Goal: Information Seeking & Learning: Check status

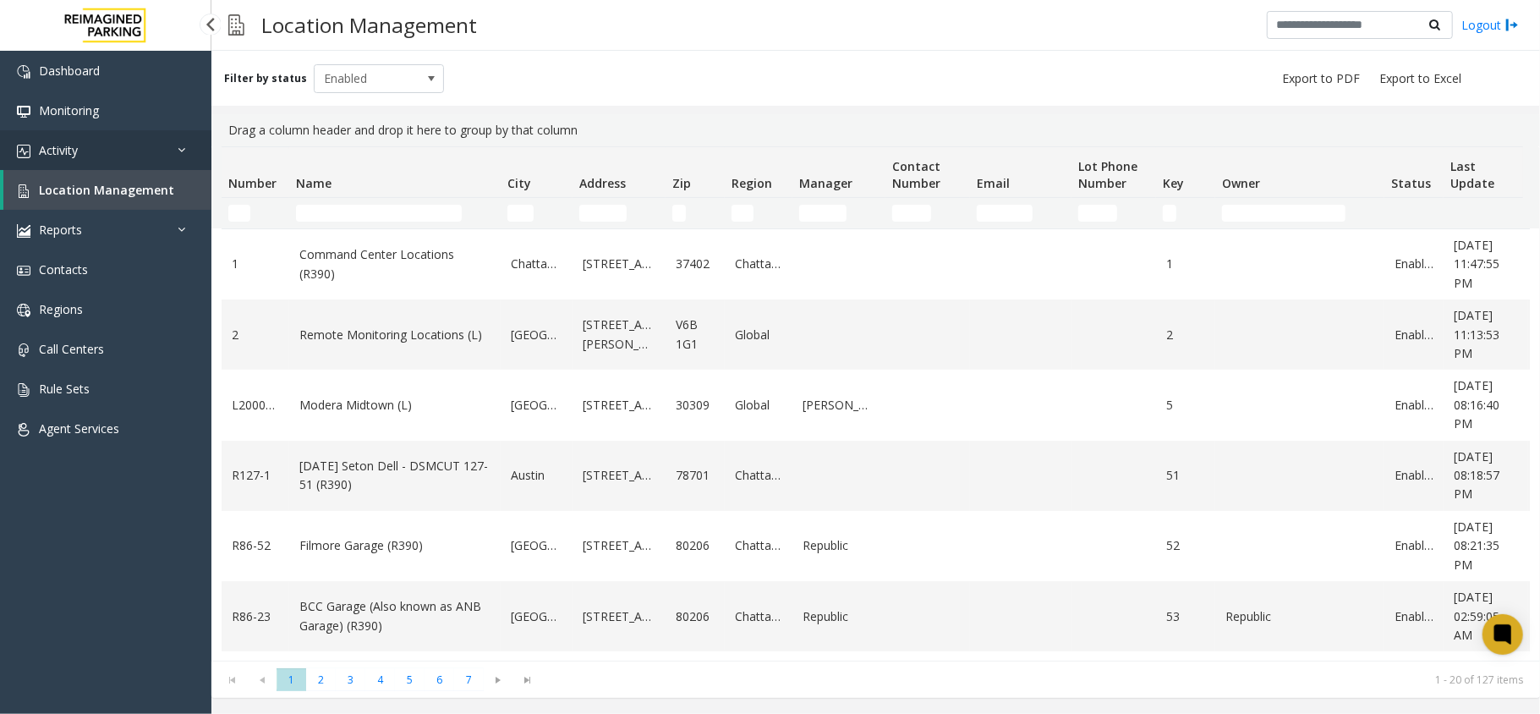
drag, startPoint x: 0, startPoint y: 0, endPoint x: 51, endPoint y: 146, distance: 154.9
click at [51, 146] on span "Activity" at bounding box center [58, 150] width 39 height 16
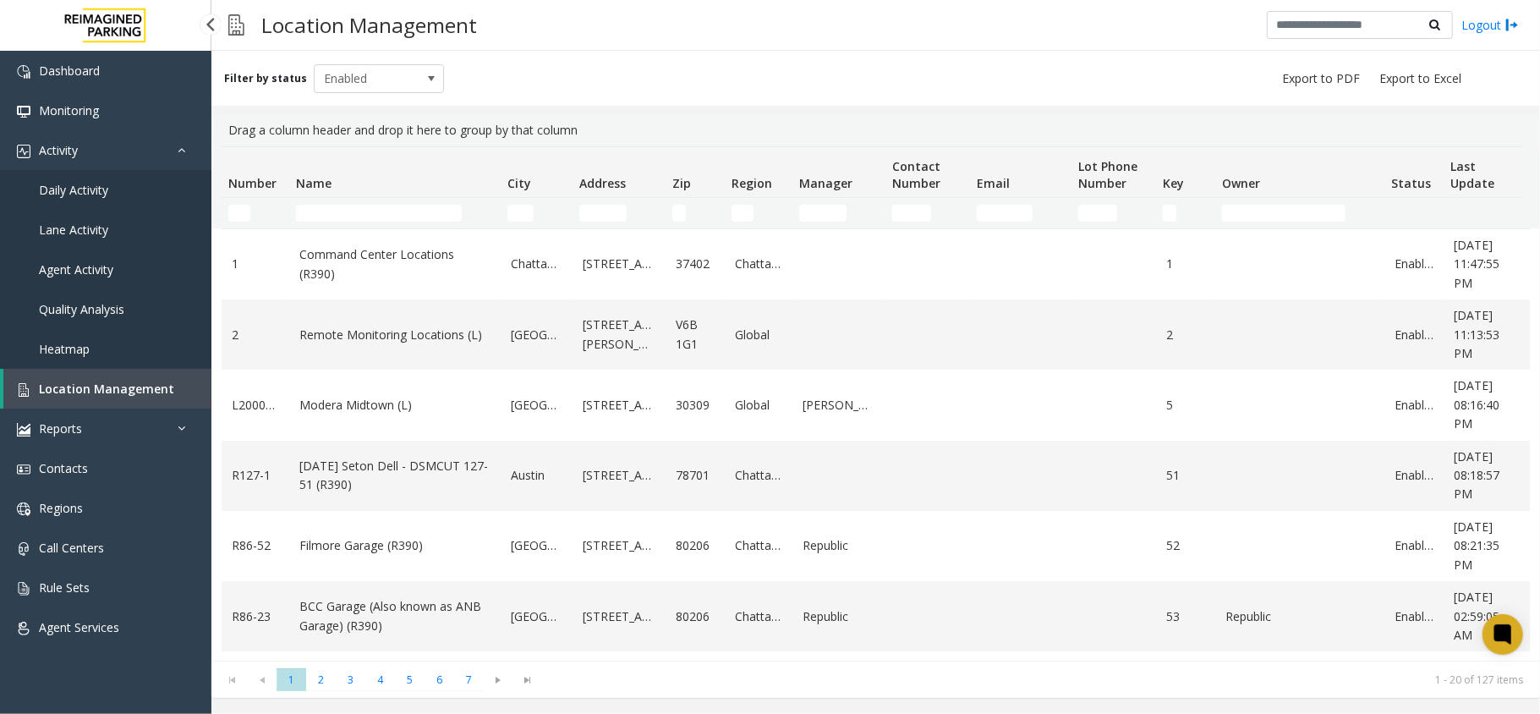
click at [123, 189] on link "Daily Activity" at bounding box center [105, 190] width 211 height 40
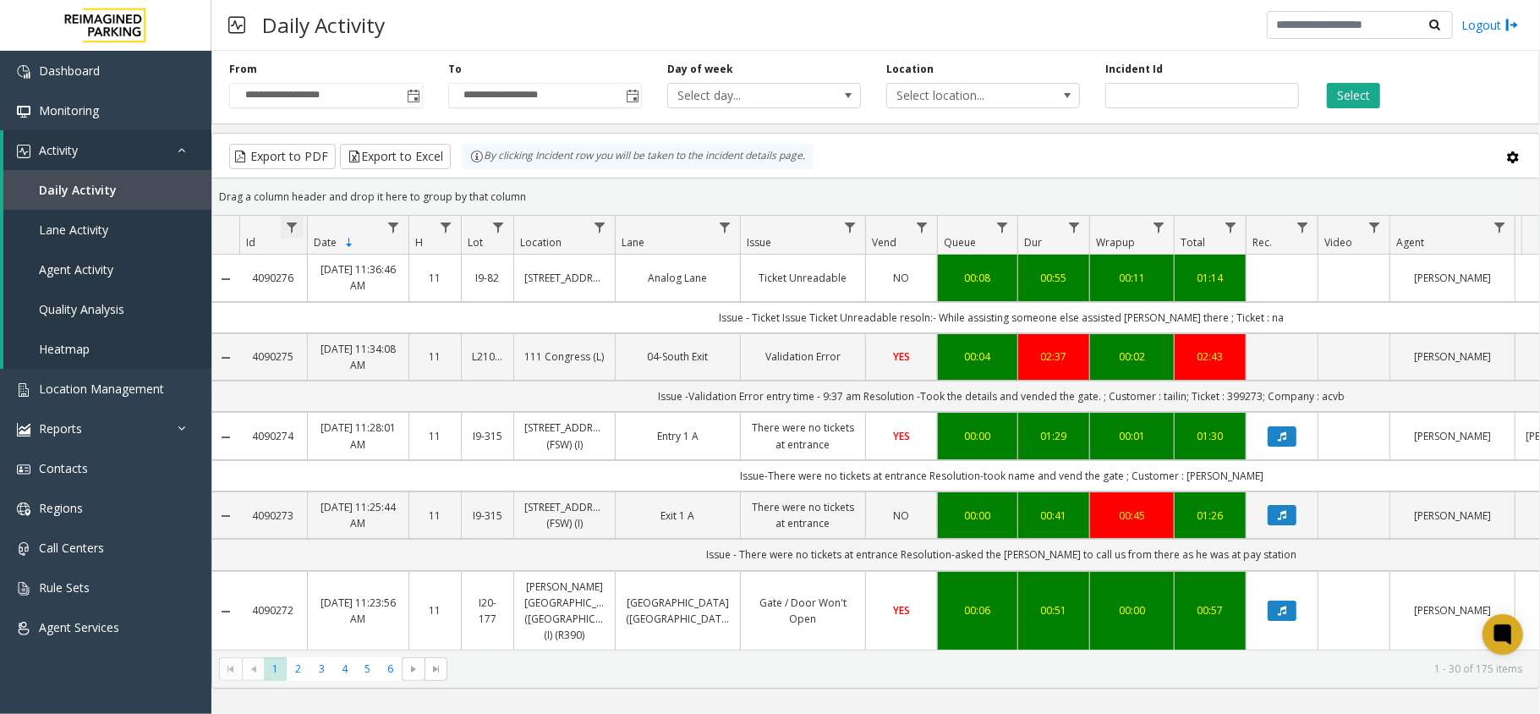
click at [289, 227] on span "Data table" at bounding box center [292, 228] width 14 height 14
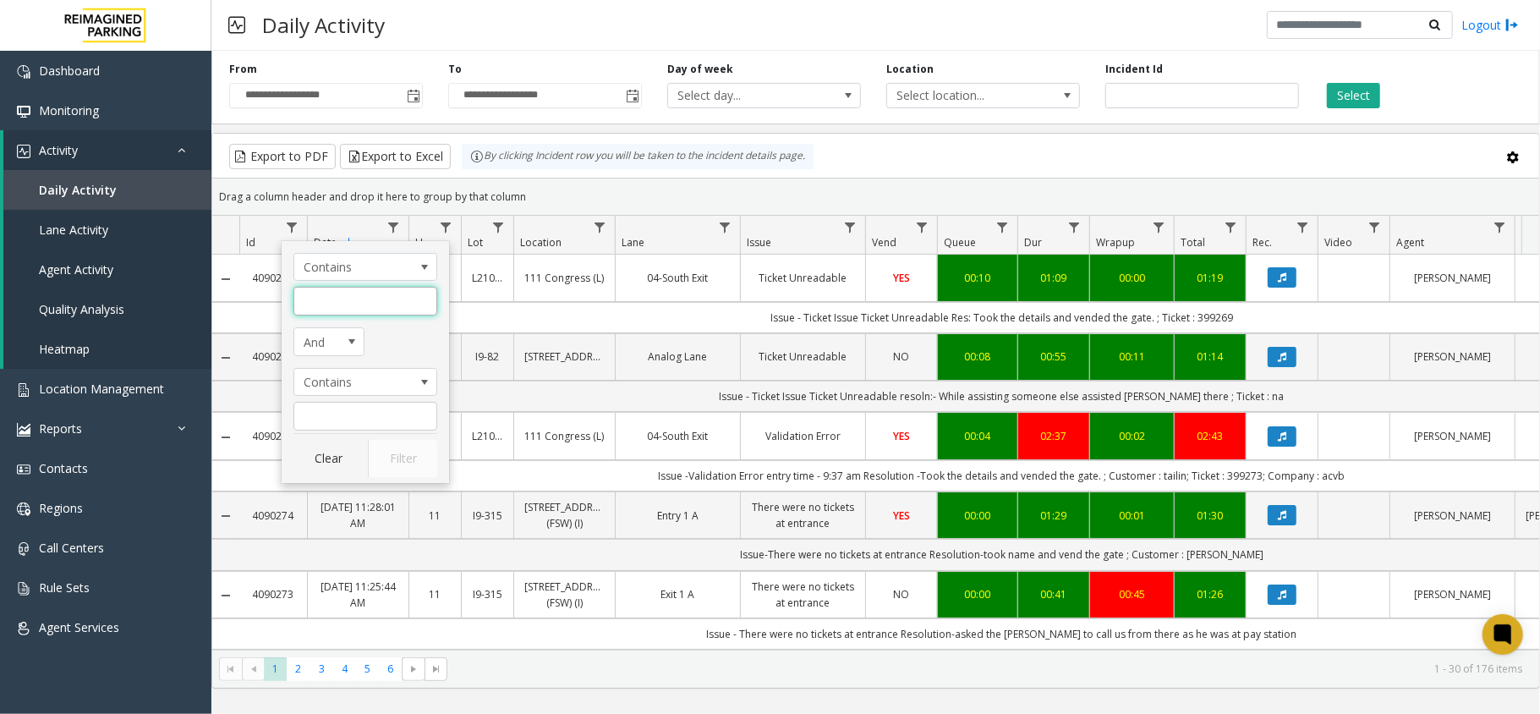
click at [424, 306] on input "Id Filter" at bounding box center [365, 301] width 144 height 29
type input "*******"
click button "Filter" at bounding box center [402, 458] width 69 height 37
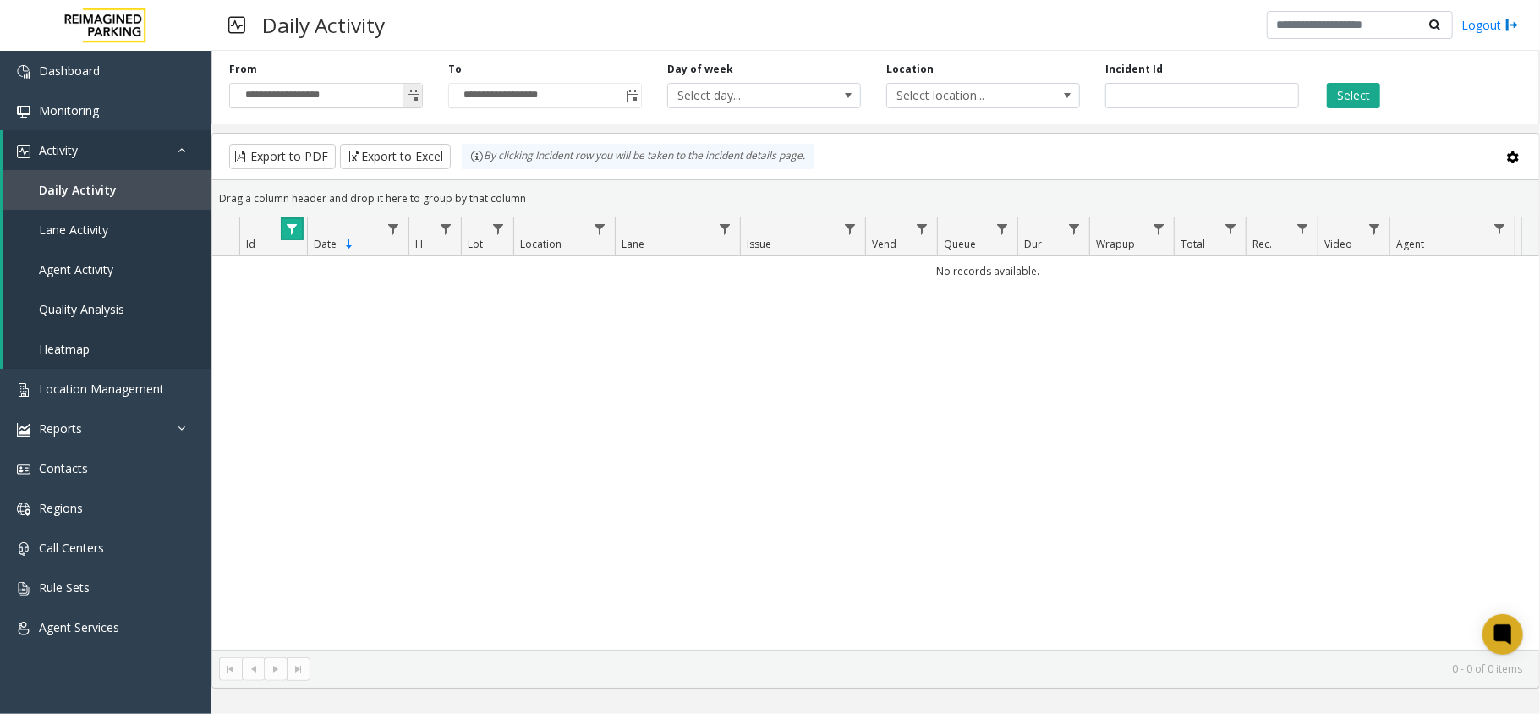
click at [411, 95] on span "Toggle popup" at bounding box center [414, 97] width 14 height 14
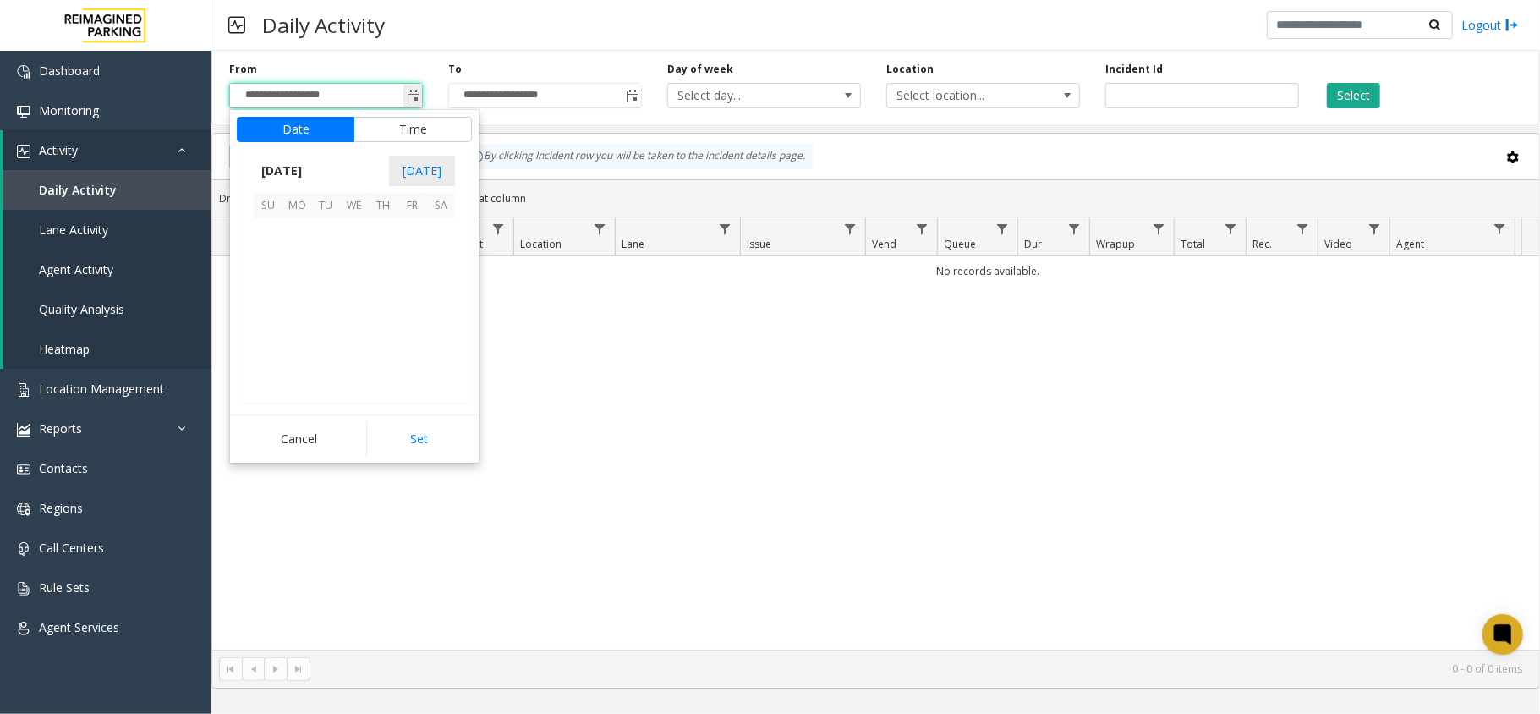
scroll to position [303720, 0]
click at [281, 170] on span "[DATE]" at bounding box center [282, 170] width 56 height 25
click at [282, 286] on span "Sep" at bounding box center [274, 288] width 41 height 41
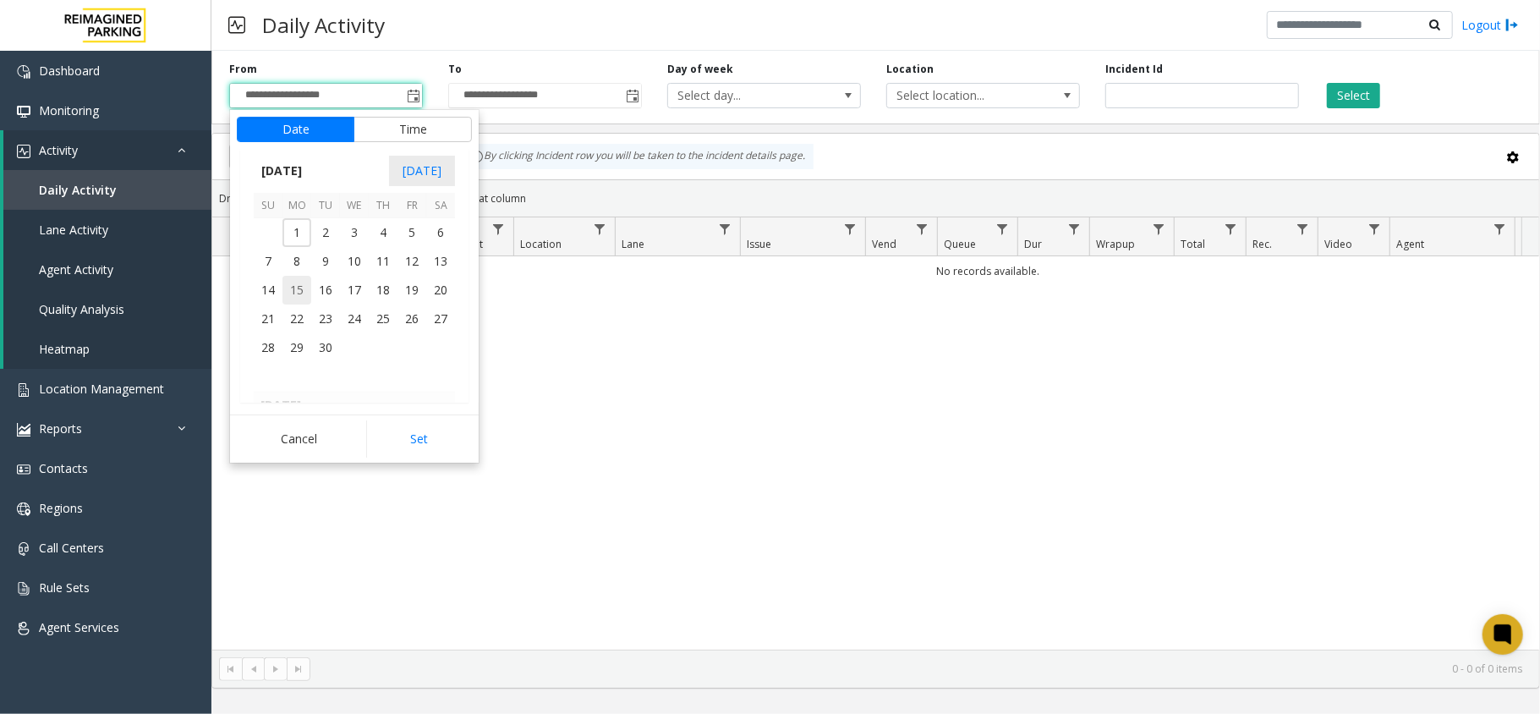
click at [294, 295] on span "15" at bounding box center [296, 290] width 29 height 29
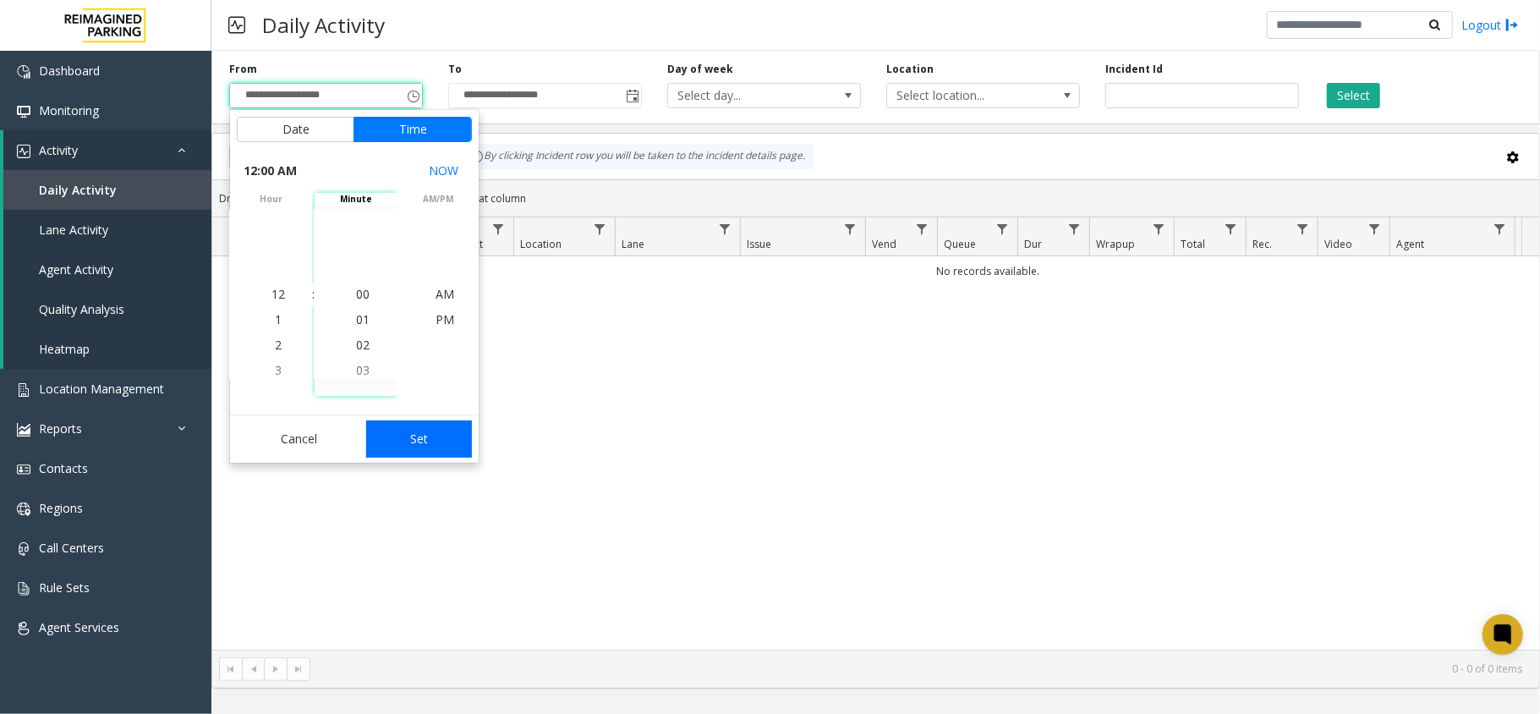
click at [394, 441] on button "Set" at bounding box center [419, 438] width 107 height 37
type input "**********"
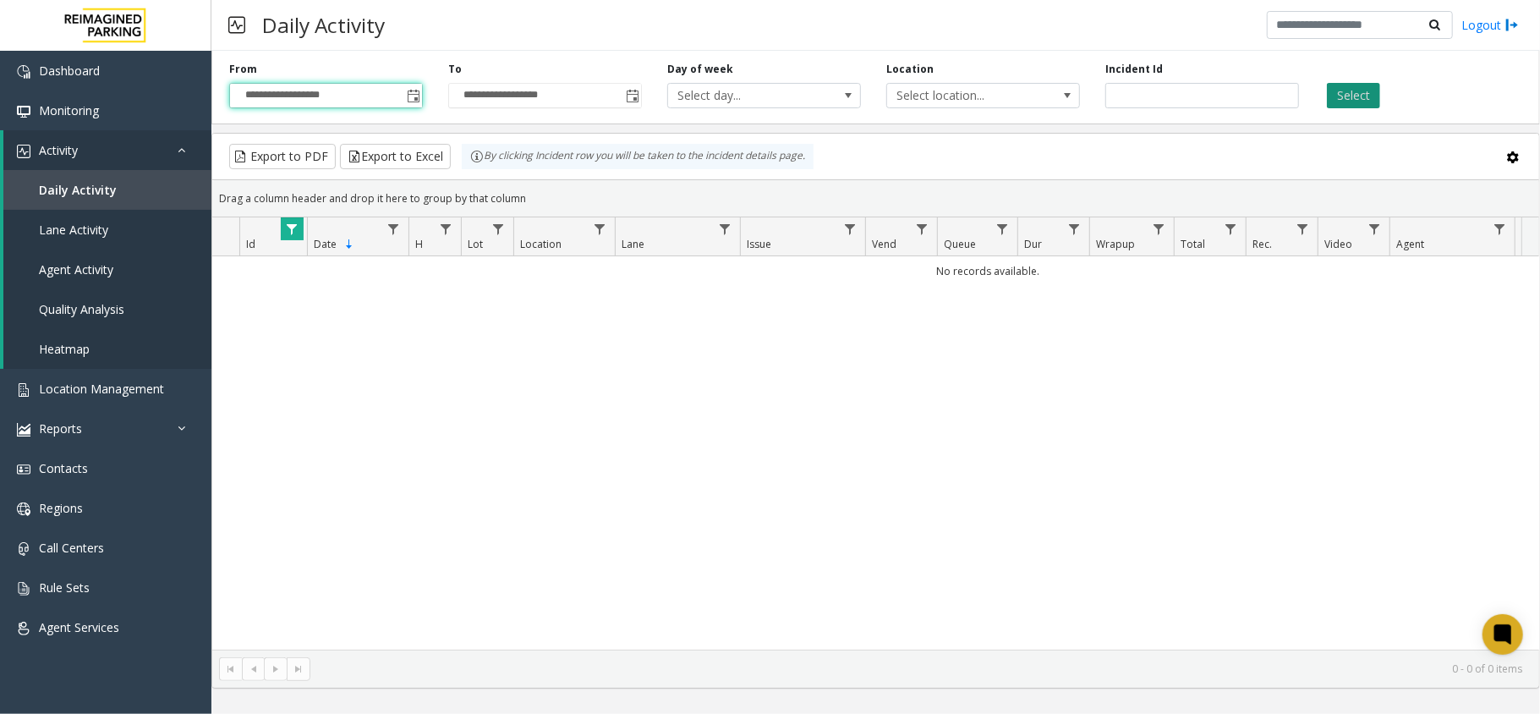
click at [1334, 99] on button "Select" at bounding box center [1353, 95] width 53 height 25
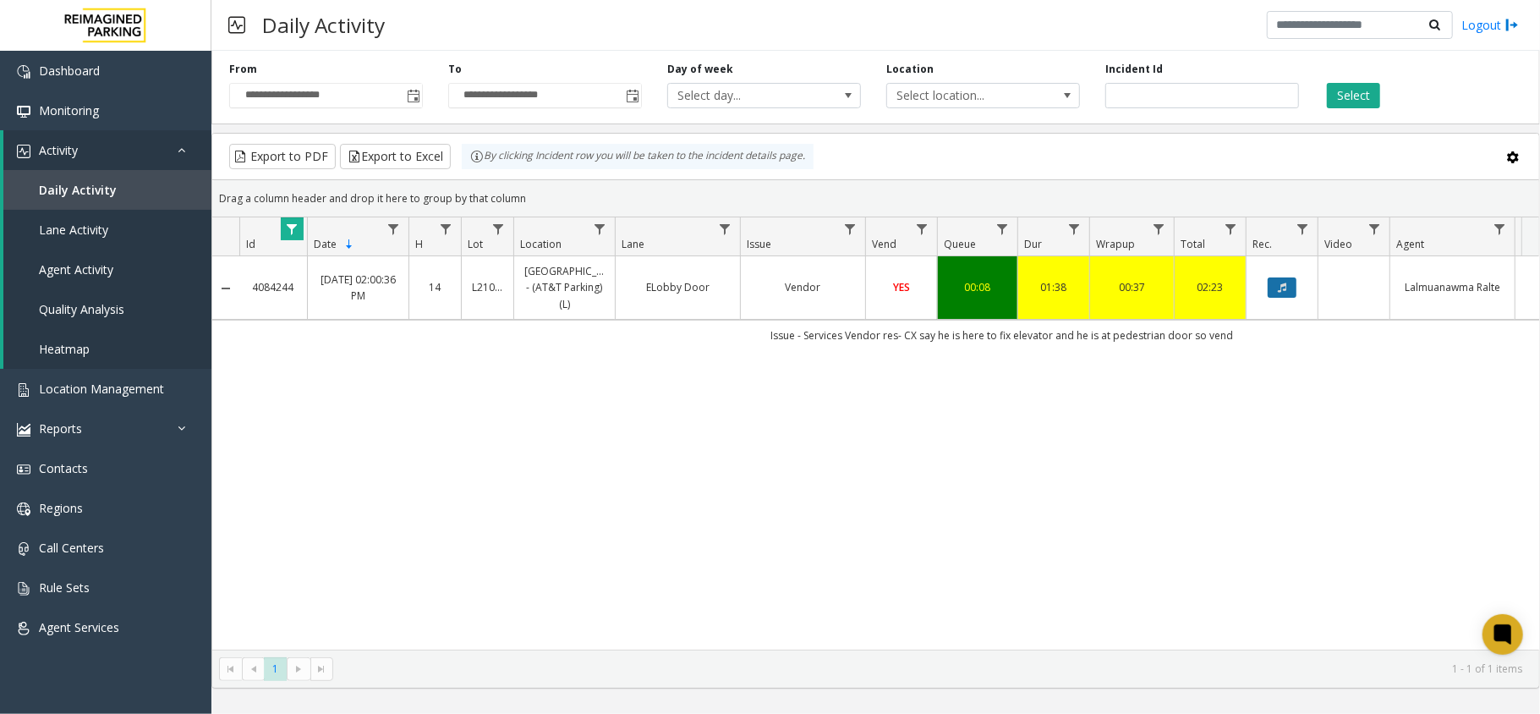
click at [1279, 282] on button "Data table" at bounding box center [1282, 287] width 29 height 20
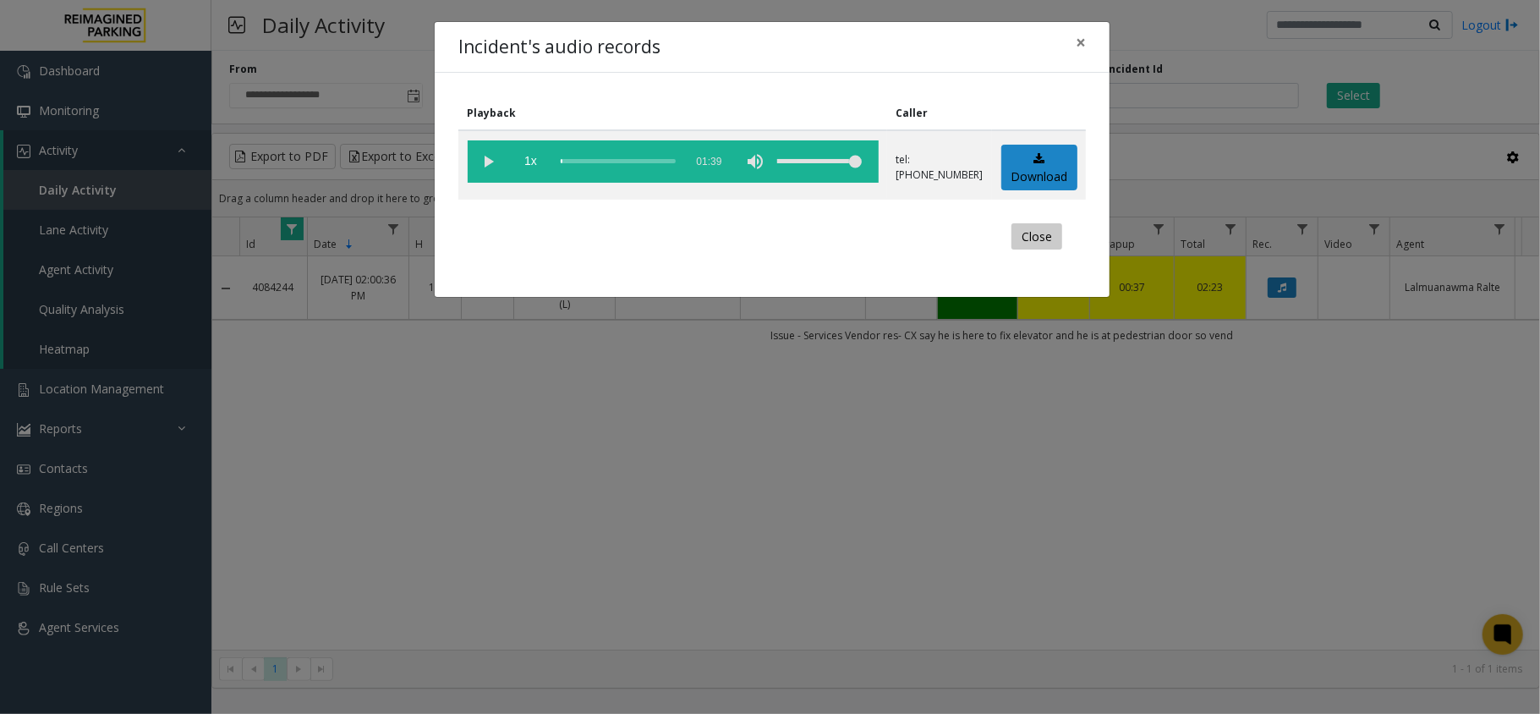
click at [1025, 241] on button "Close" at bounding box center [1036, 236] width 51 height 27
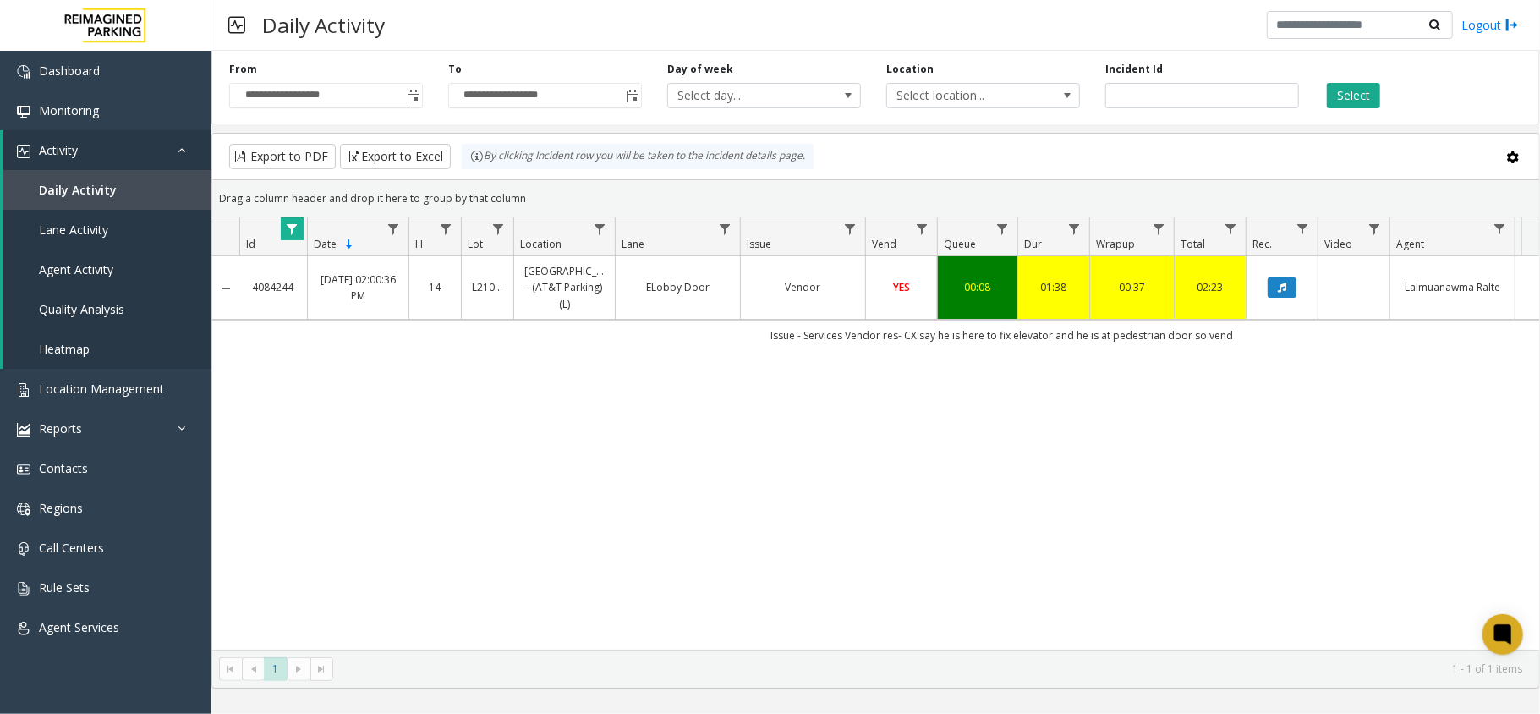
drag, startPoint x: 179, startPoint y: 335, endPoint x: 752, endPoint y: 419, distance: 578.7
click at [752, 419] on div "4084244 Sep 23, 2025 02:00:36 PM 14 L21003700 North Springs - (AT&T Parking) (L…" at bounding box center [875, 452] width 1327 height 393
click at [282, 231] on link "Data table" at bounding box center [292, 228] width 23 height 23
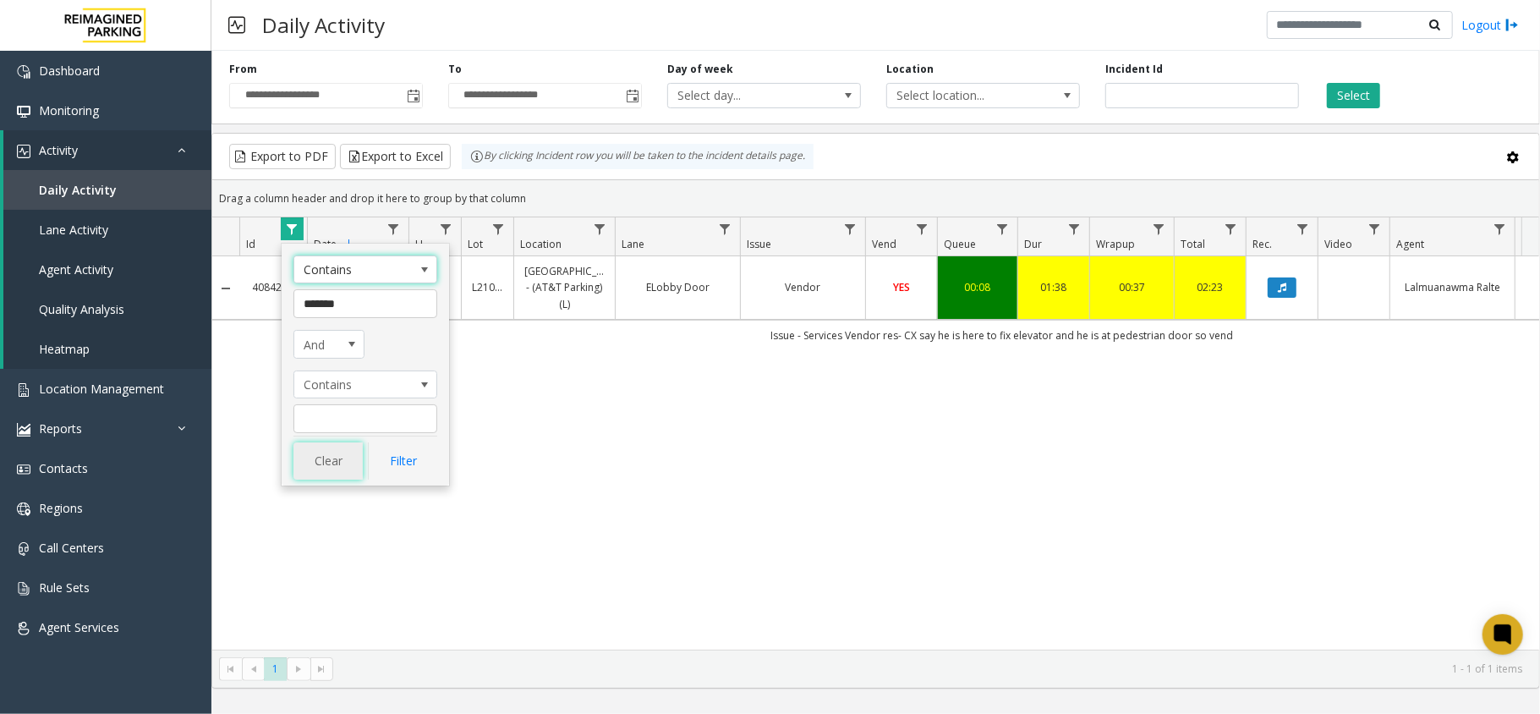
click at [304, 460] on button "Clear" at bounding box center [327, 460] width 69 height 37
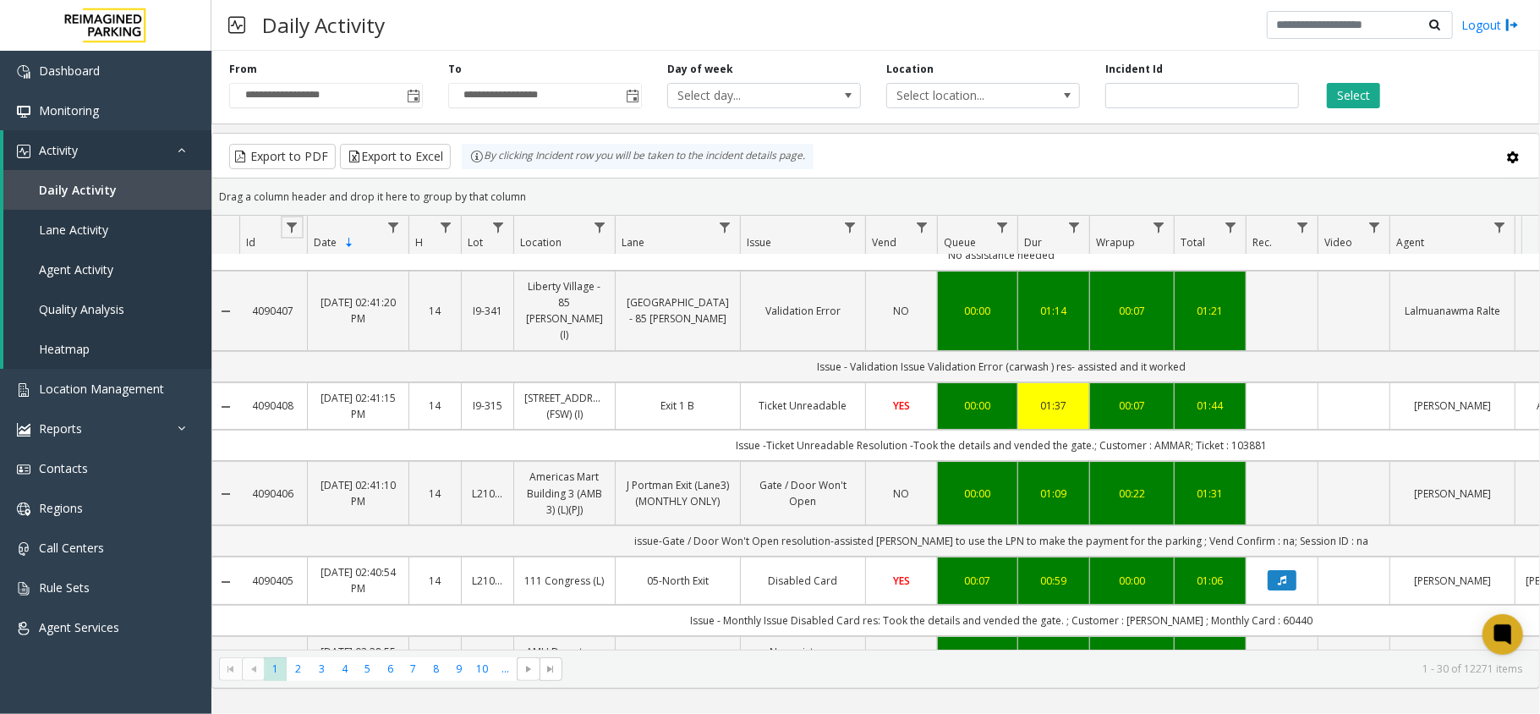
scroll to position [112, 0]
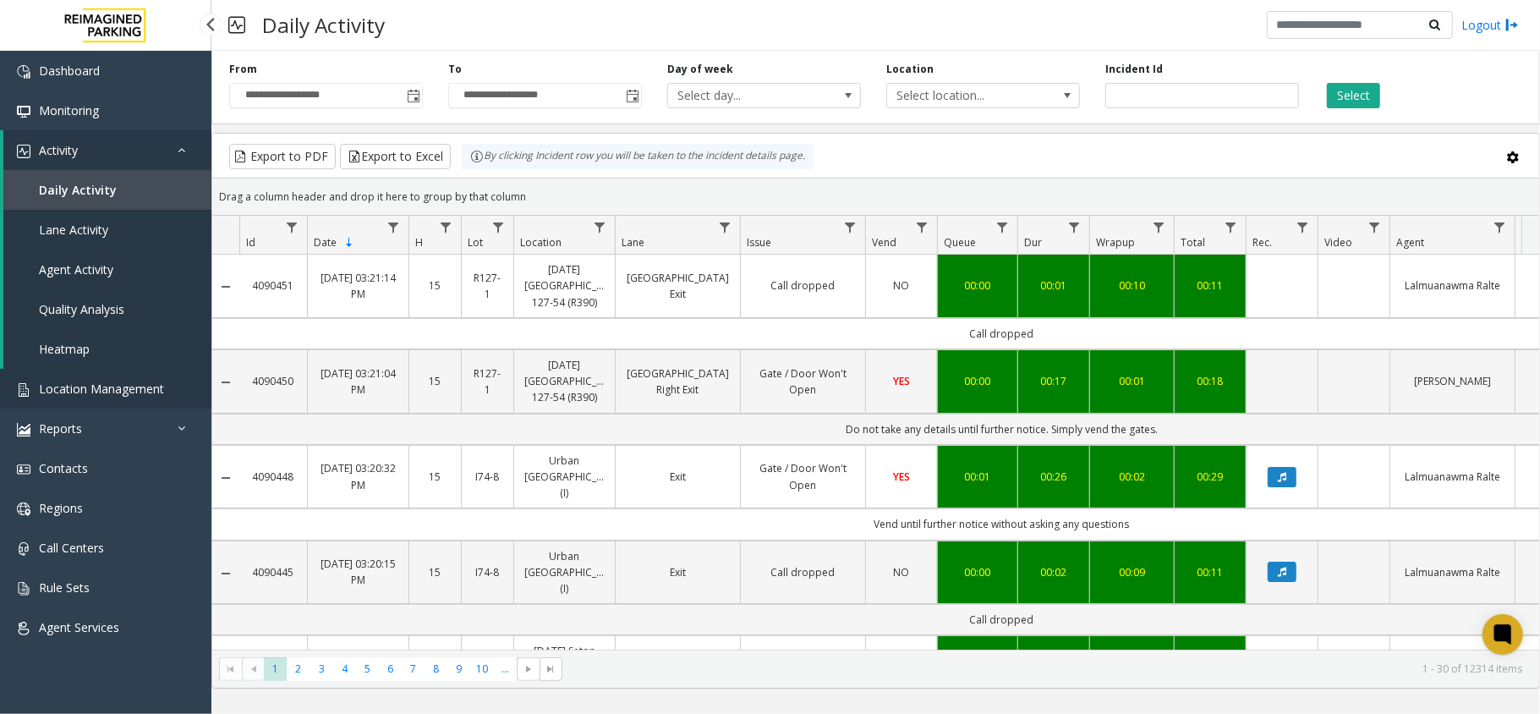
click at [166, 383] on link "Location Management" at bounding box center [105, 389] width 211 height 40
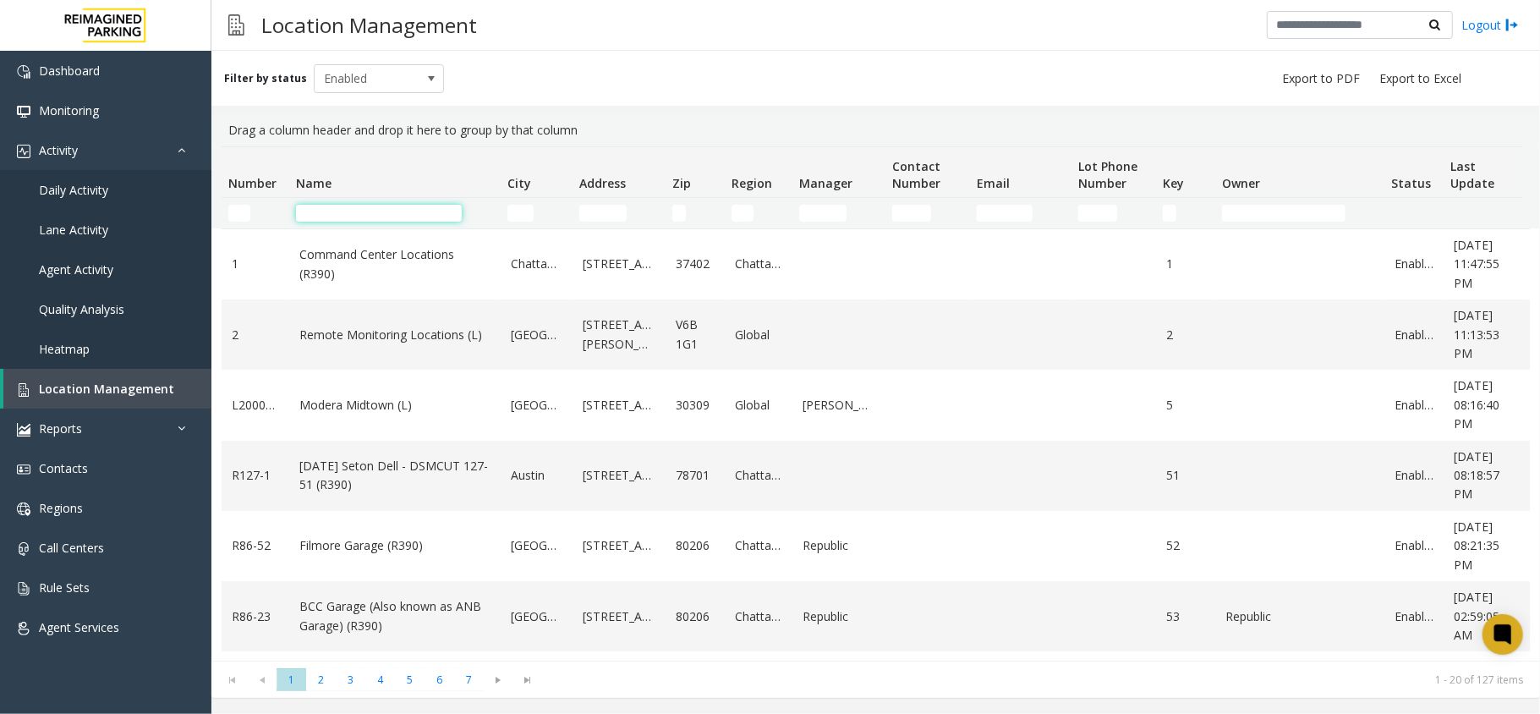
click at [349, 211] on input "Name Filter" at bounding box center [379, 213] width 166 height 17
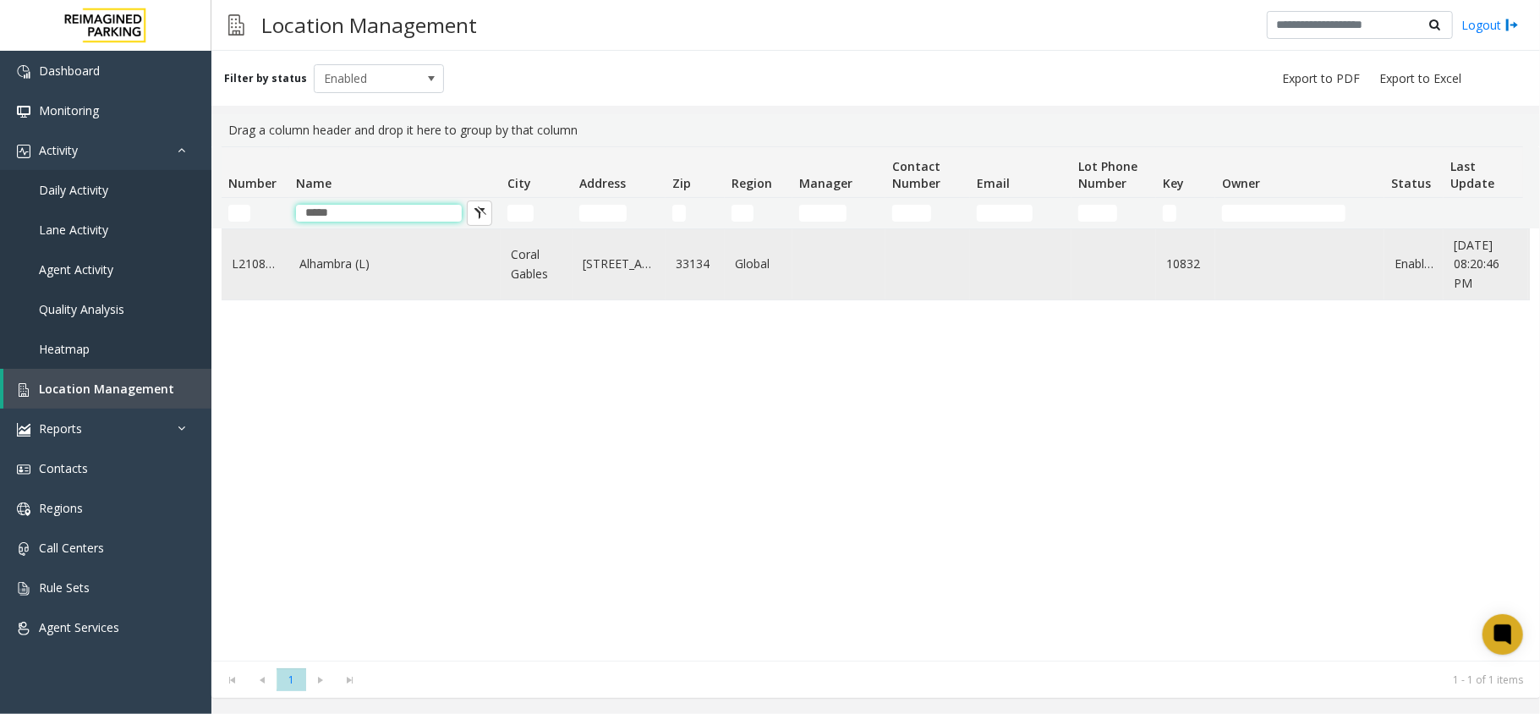
type input "*****"
click at [366, 271] on link "Alhambra (L)" at bounding box center [394, 264] width 191 height 19
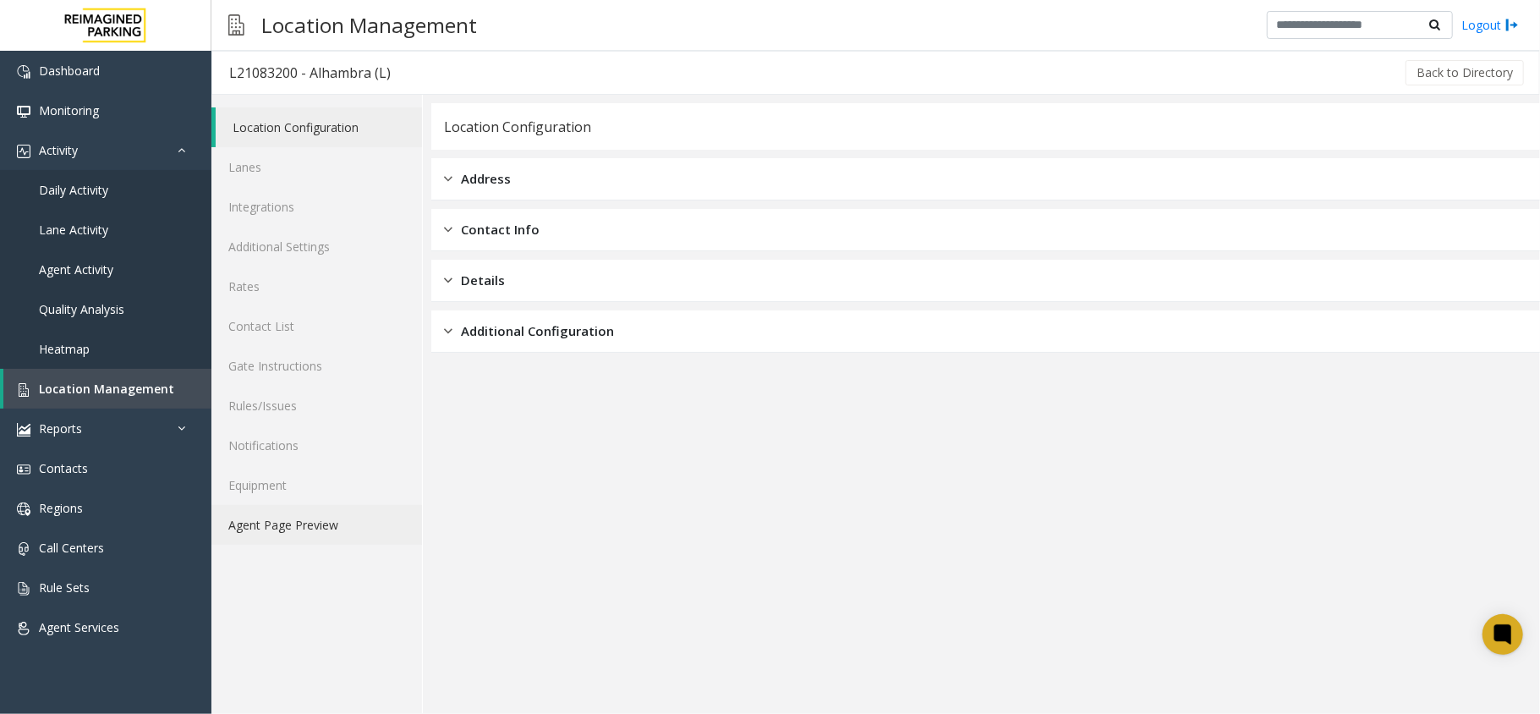
click at [342, 529] on link "Agent Page Preview" at bounding box center [316, 525] width 211 height 40
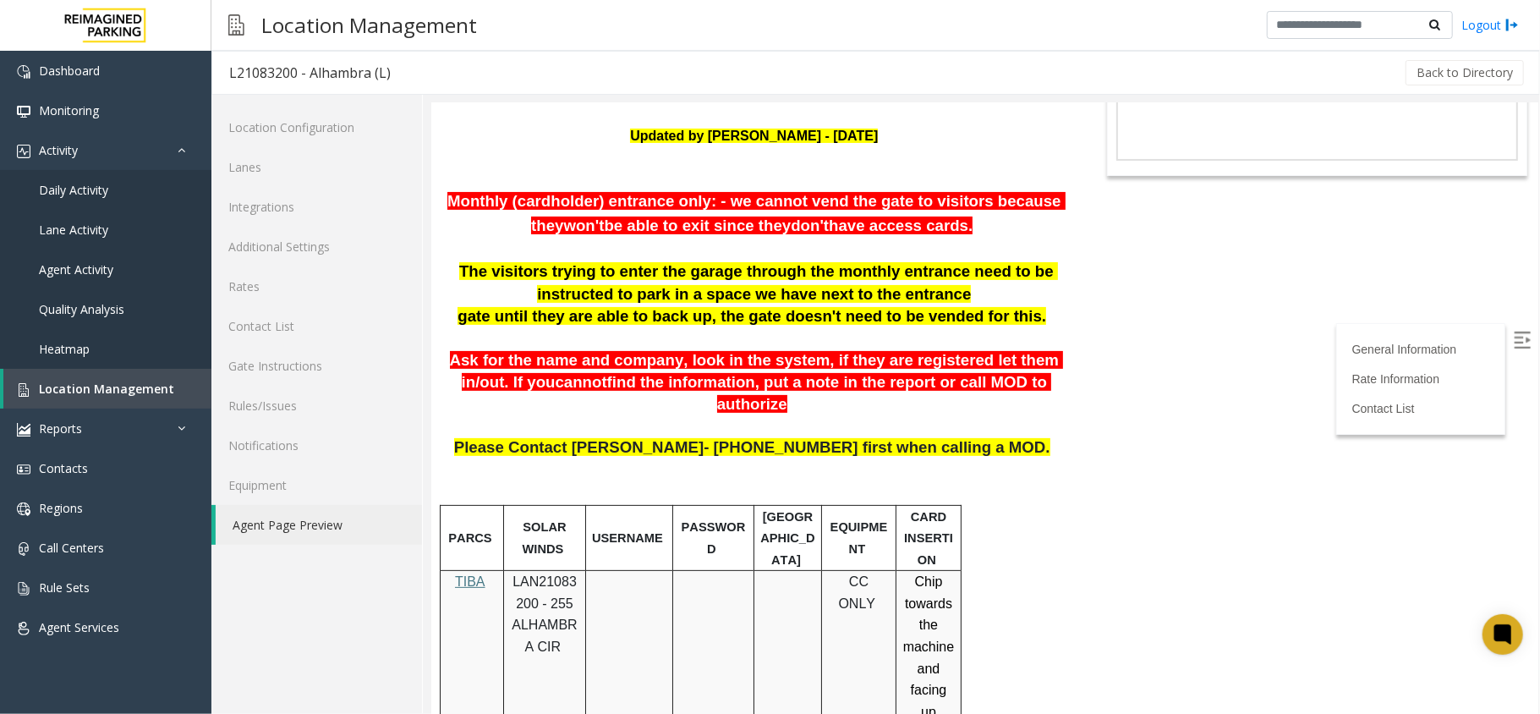
scroll to position [225, 0]
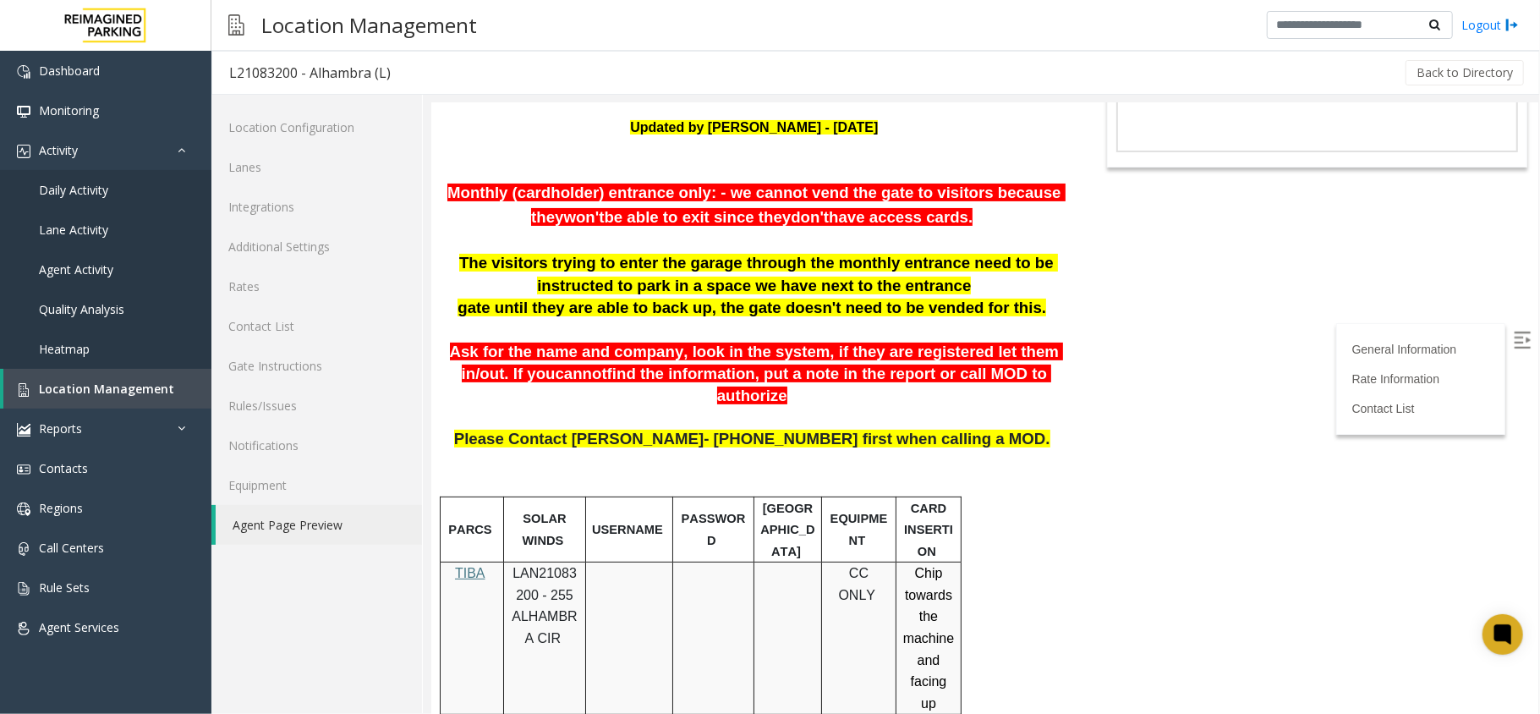
click at [557, 565] on span "LAN21083200 - 255 ALHAMBRA CIR" at bounding box center [543, 604] width 65 height 79
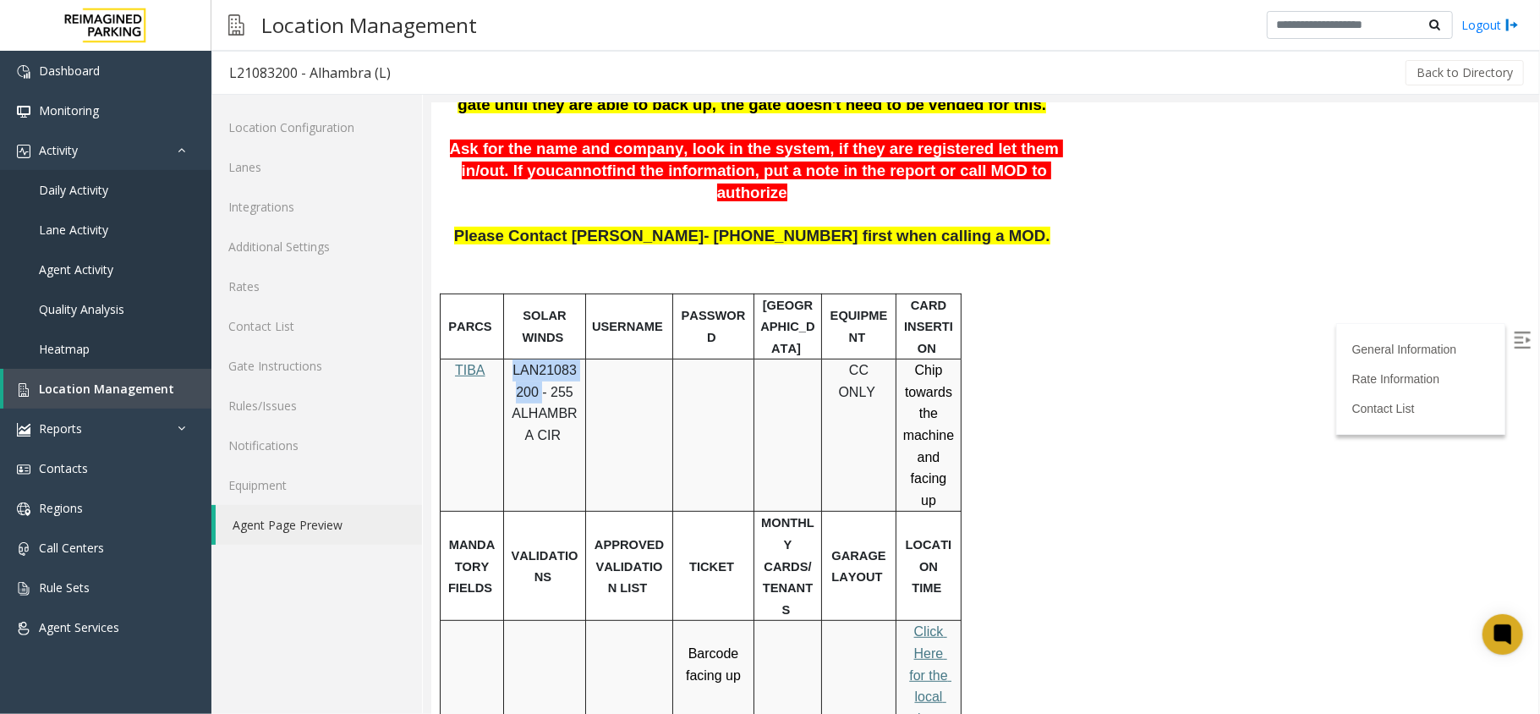
scroll to position [451, 0]
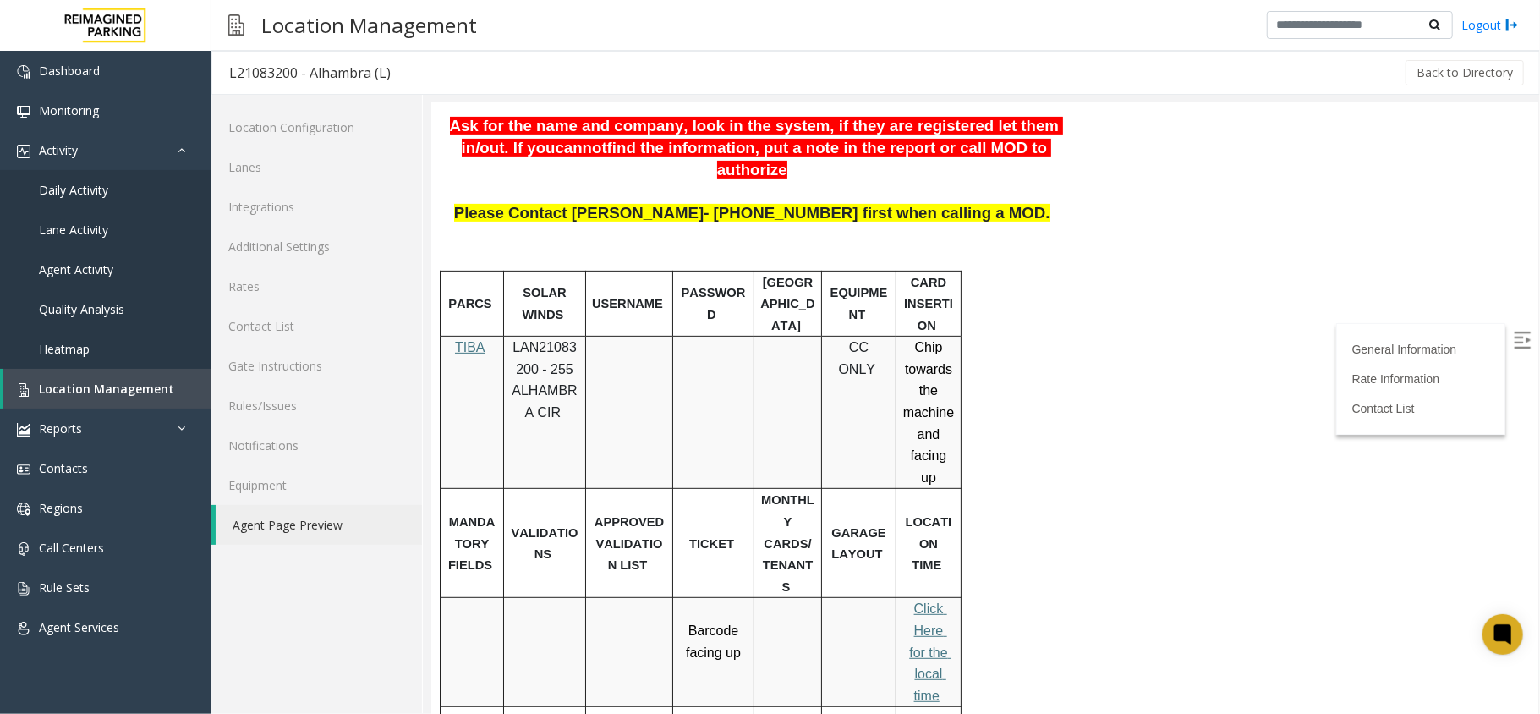
click at [177, 392] on link "Location Management" at bounding box center [107, 389] width 208 height 40
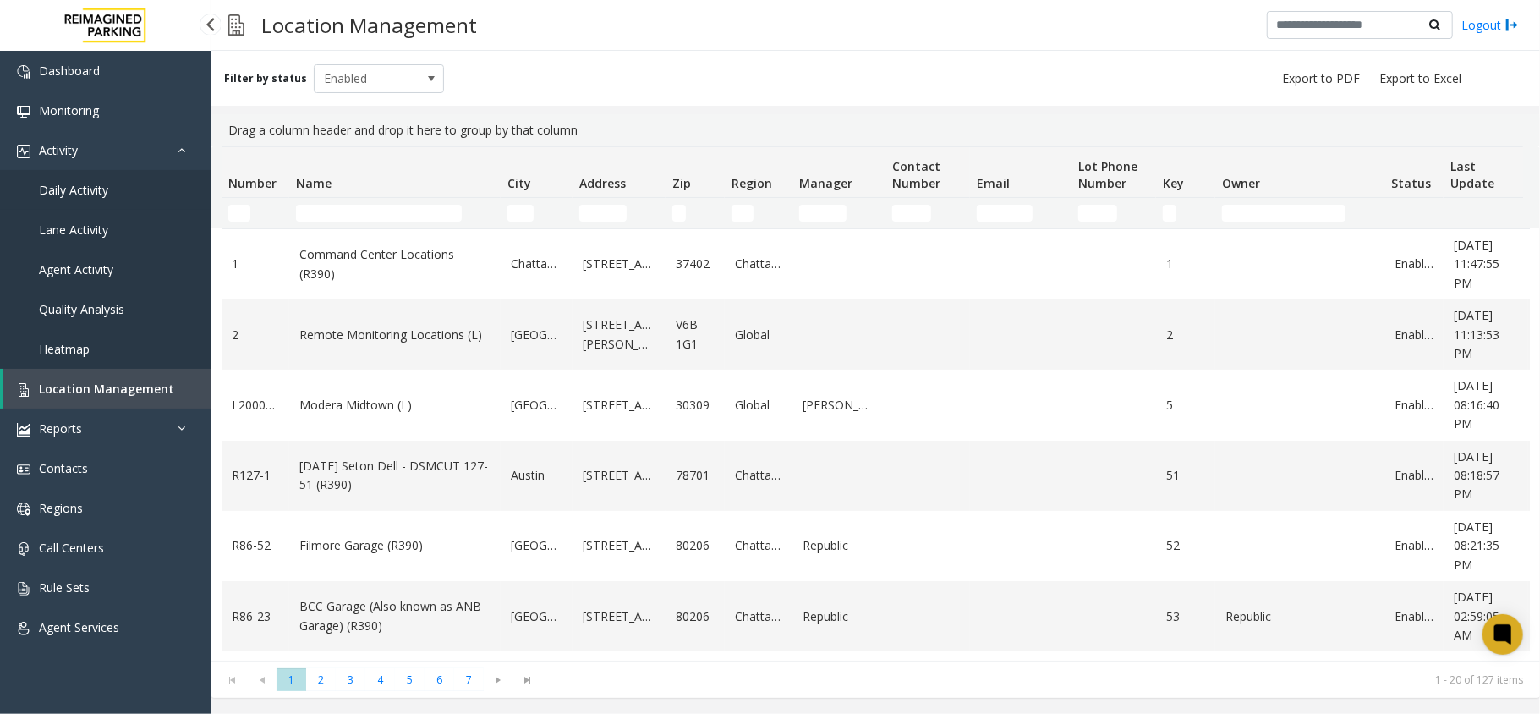
click at [123, 200] on link "Daily Activity" at bounding box center [105, 190] width 211 height 40
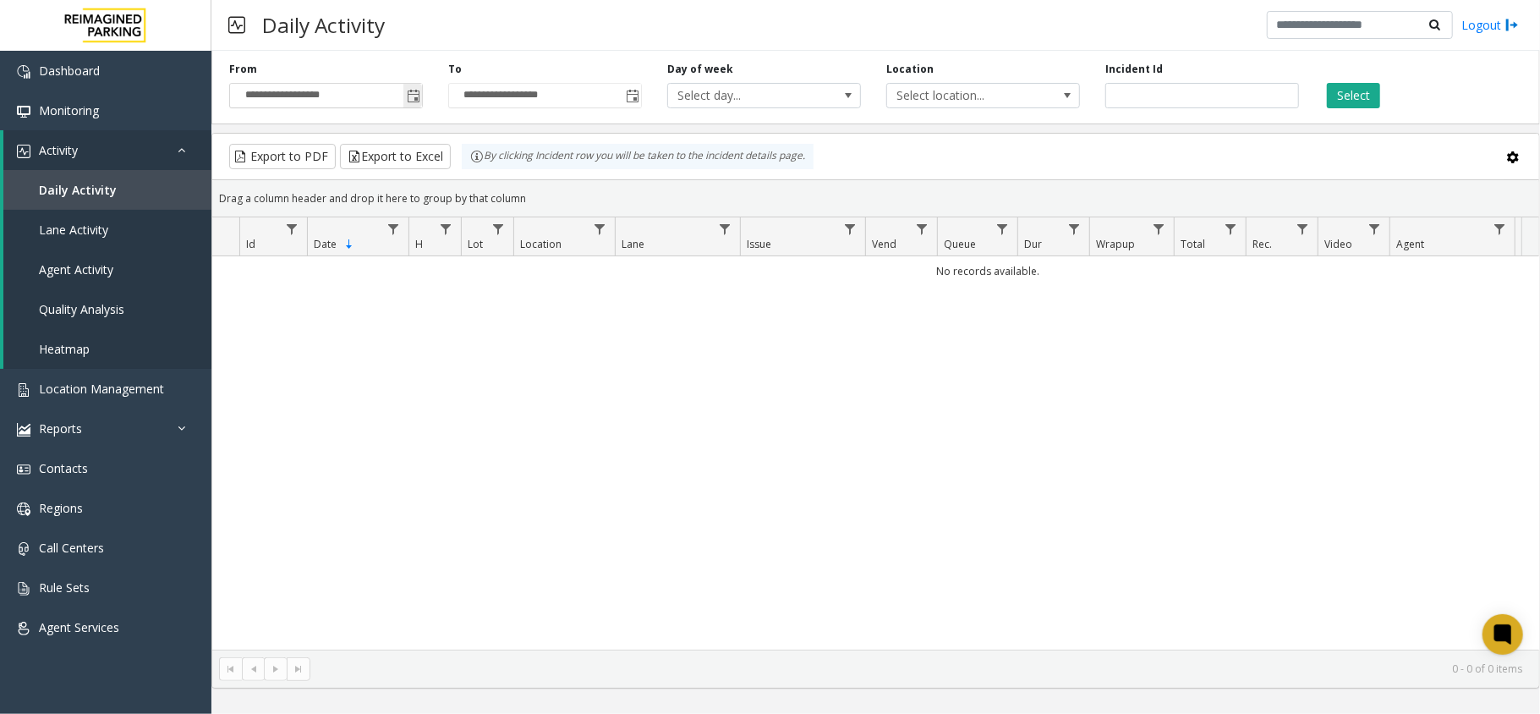
click at [419, 96] on span "Toggle popup" at bounding box center [414, 97] width 14 height 14
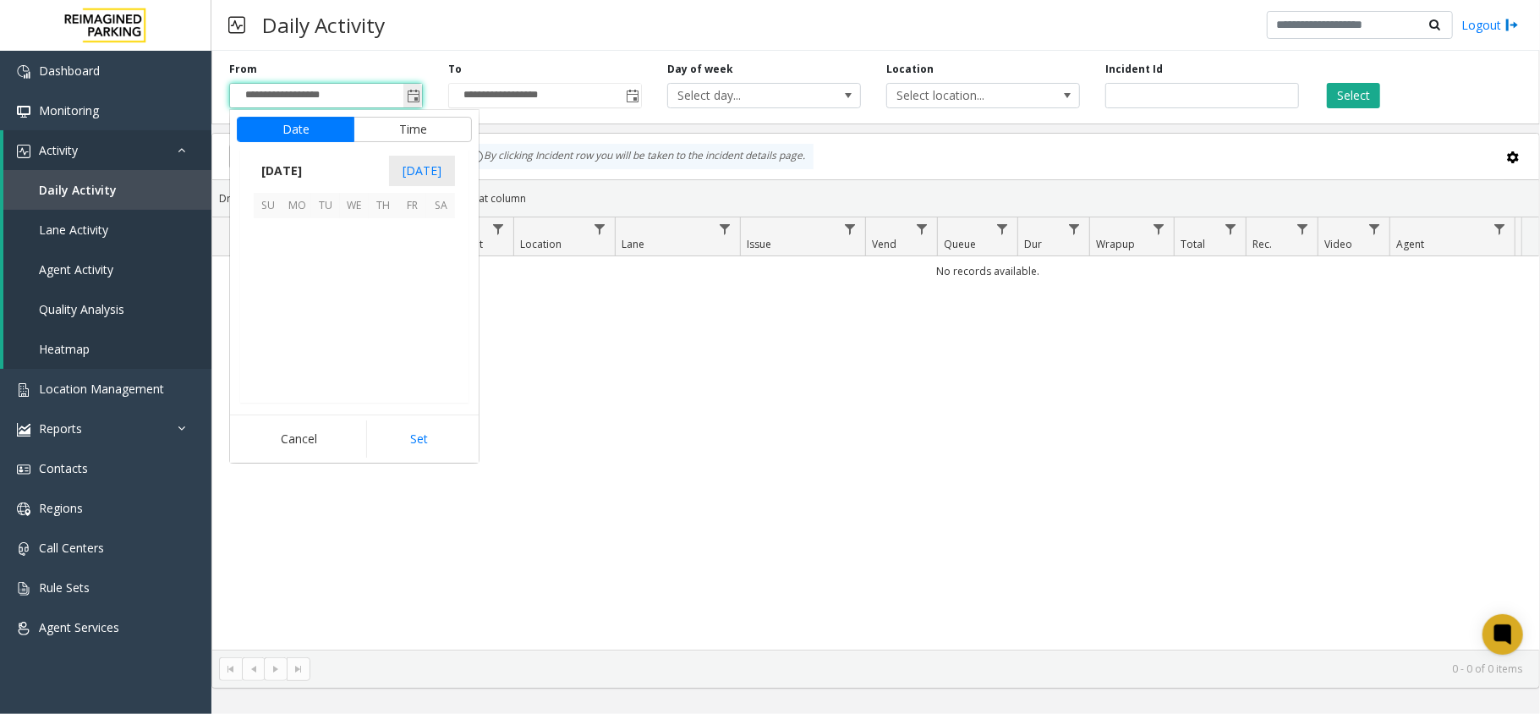
scroll to position [303720, 0]
click at [359, 238] on span "1" at bounding box center [354, 232] width 29 height 29
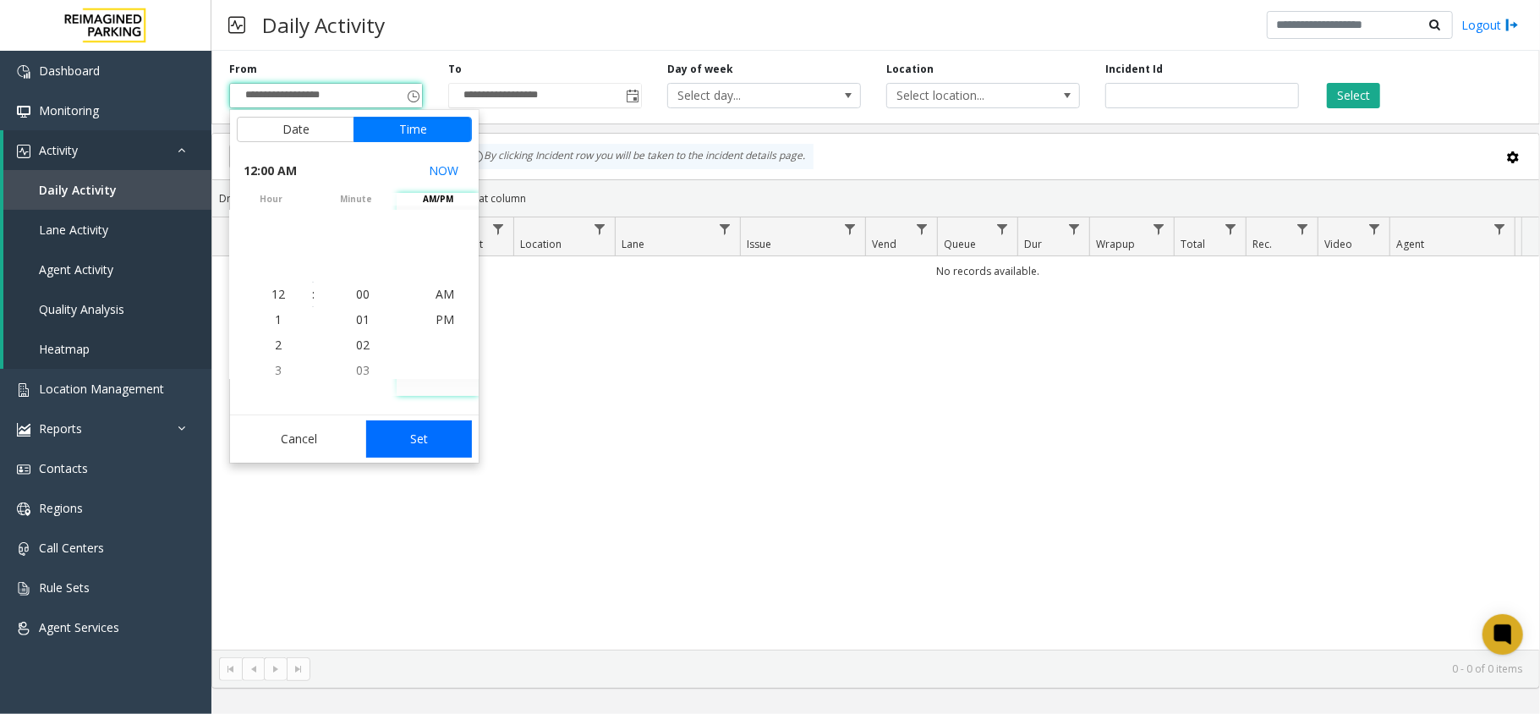
click at [451, 447] on button "Set" at bounding box center [419, 438] width 107 height 37
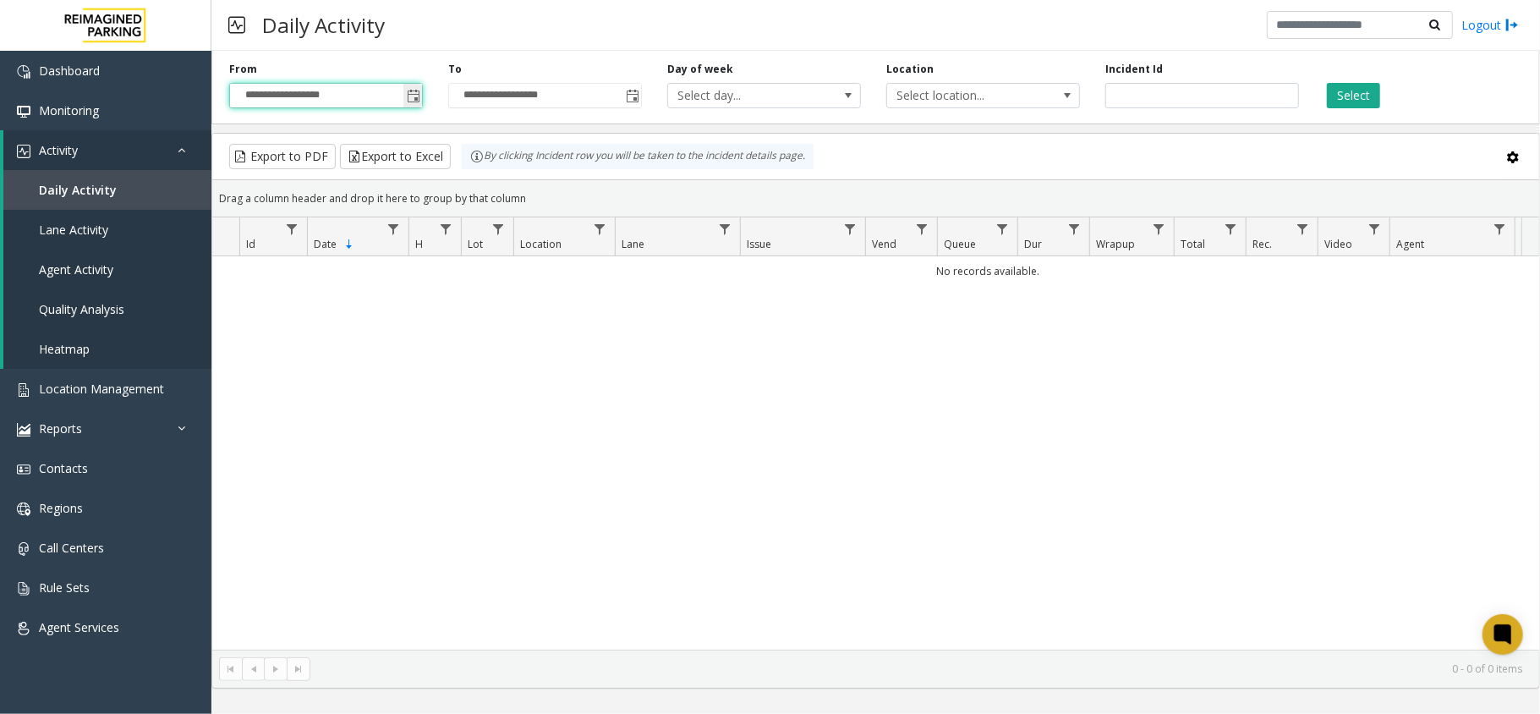
click at [413, 106] on span "Toggle popup" at bounding box center [412, 95] width 19 height 27
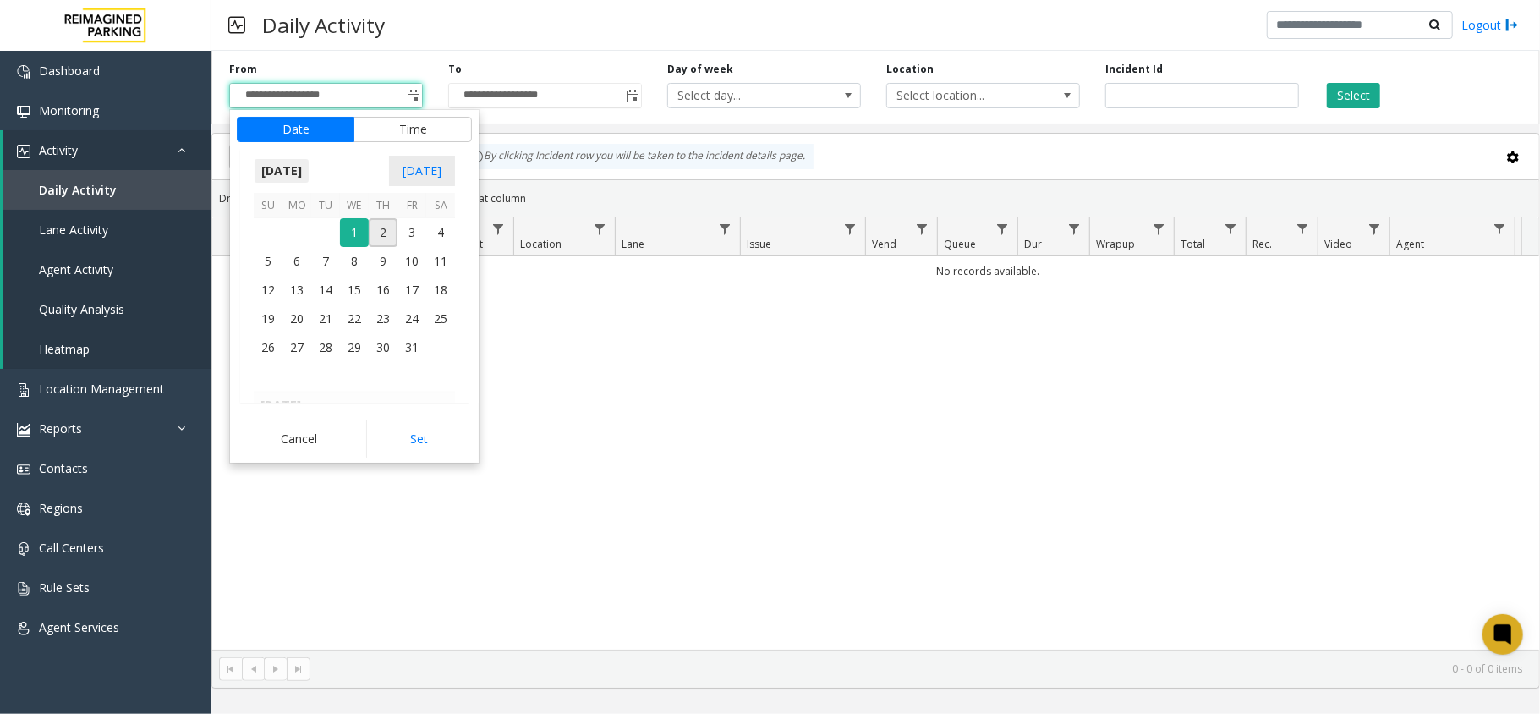
click at [288, 167] on span "[DATE]" at bounding box center [282, 170] width 56 height 25
click at [281, 291] on span "Sep" at bounding box center [274, 288] width 41 height 41
click at [370, 328] on span "25" at bounding box center [383, 318] width 29 height 29
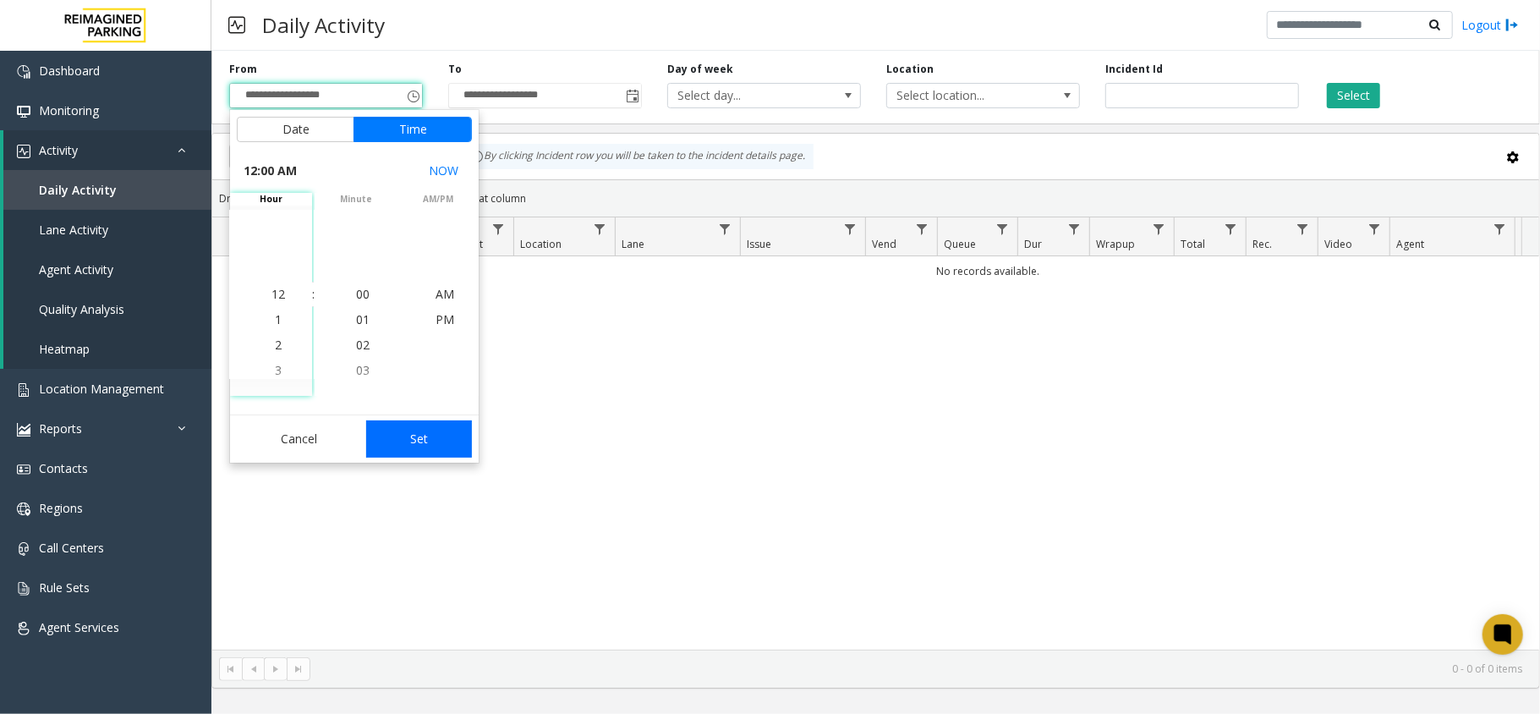
click at [423, 436] on button "Set" at bounding box center [419, 438] width 107 height 37
type input "**********"
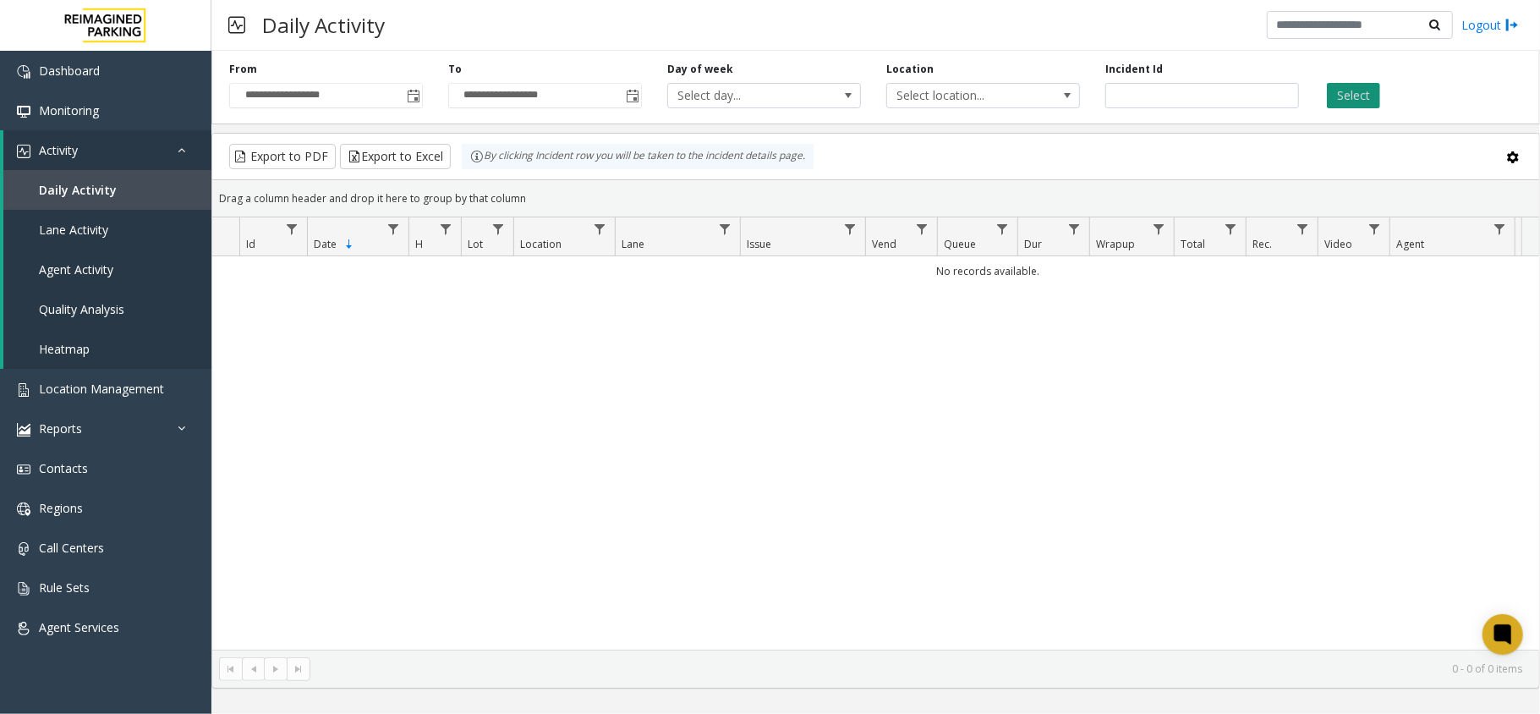
click at [1341, 89] on button "Select" at bounding box center [1353, 95] width 53 height 25
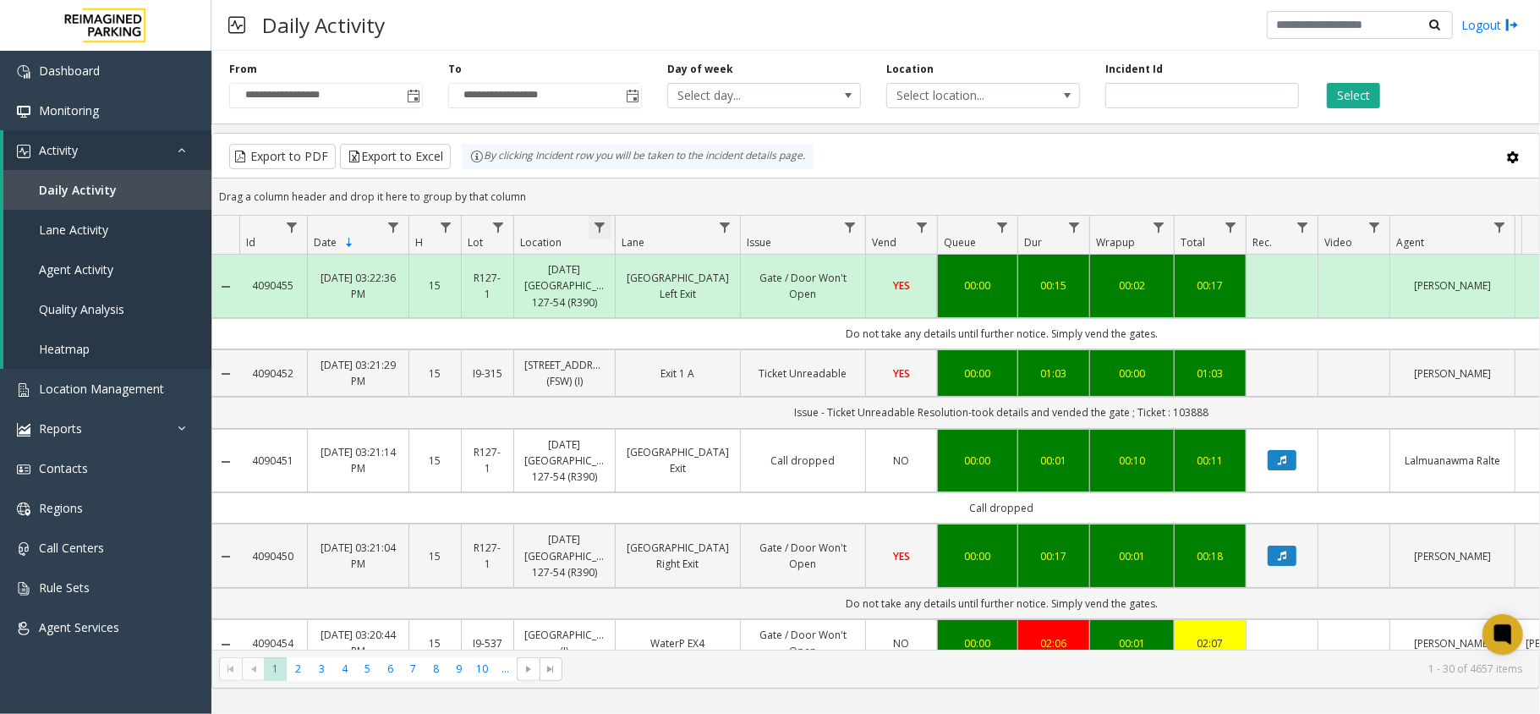
click at [597, 228] on span "Data table" at bounding box center [600, 228] width 14 height 14
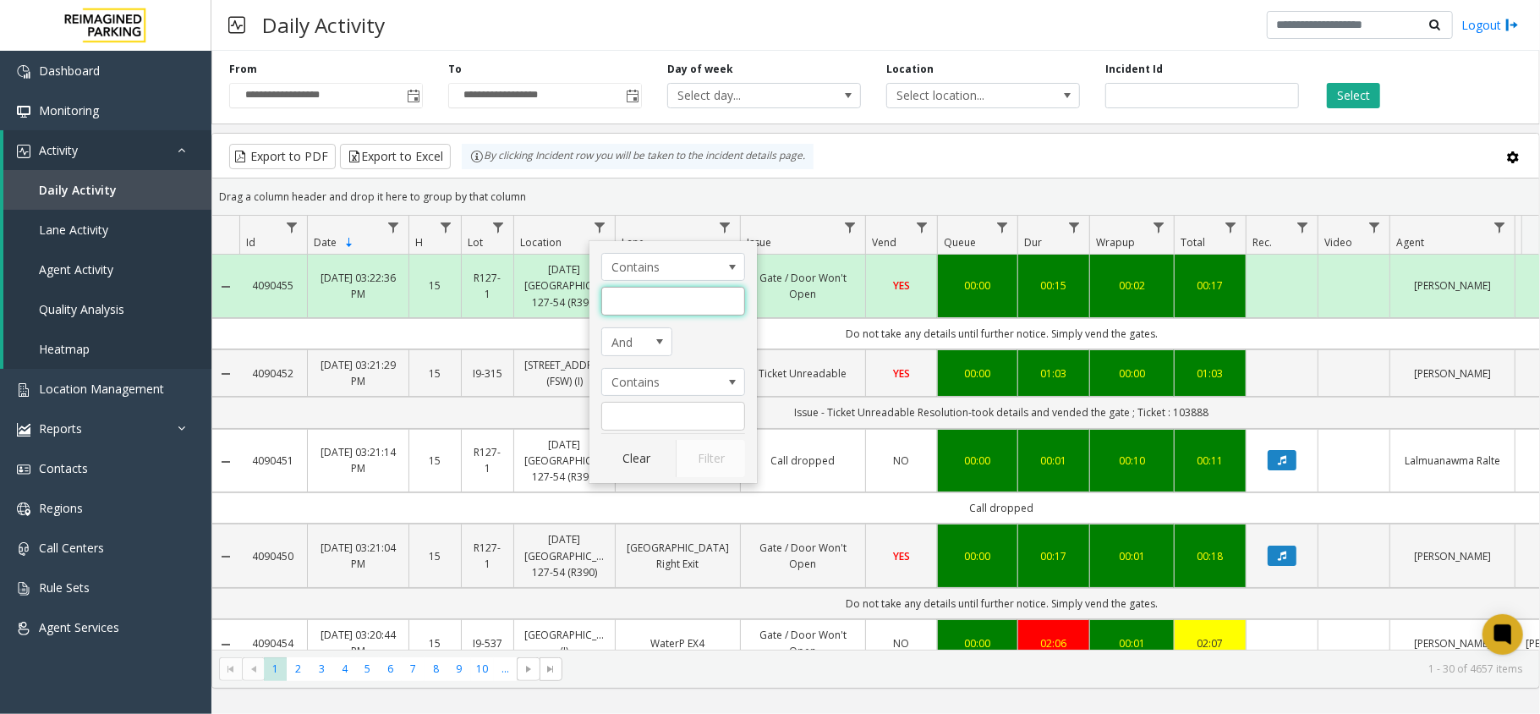
click at [639, 303] on input "Location Filter" at bounding box center [673, 301] width 144 height 29
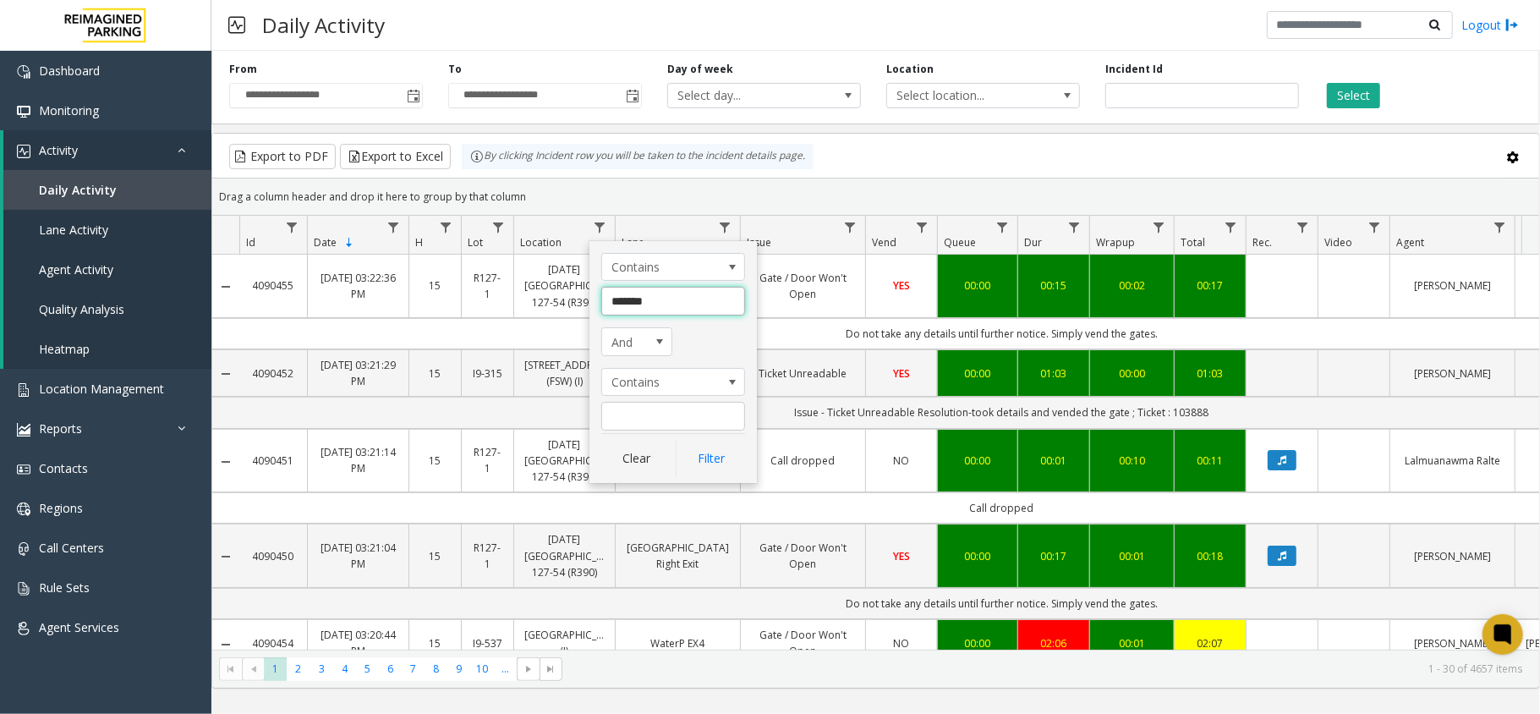
type input "********"
click button "Filter" at bounding box center [710, 458] width 69 height 37
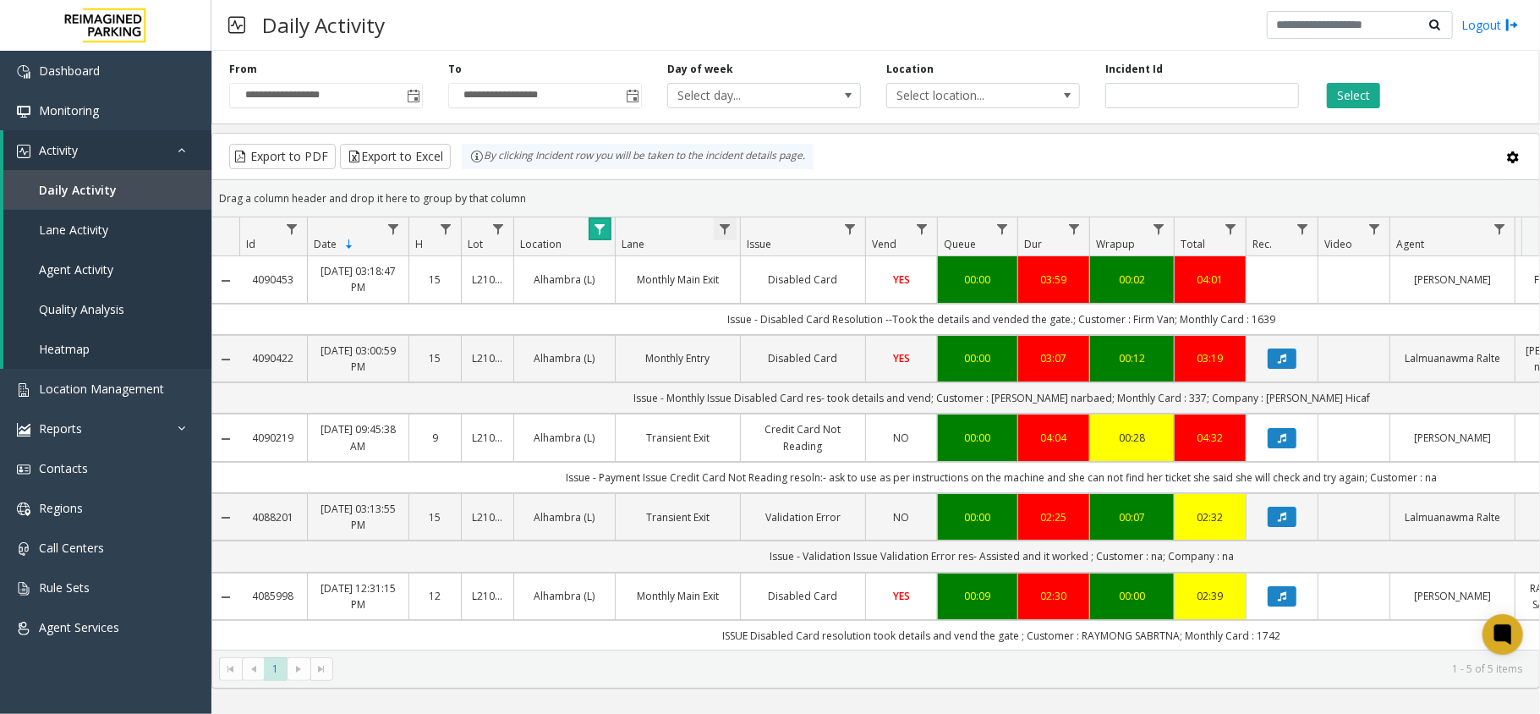
click at [721, 231] on span "Data table" at bounding box center [725, 229] width 14 height 14
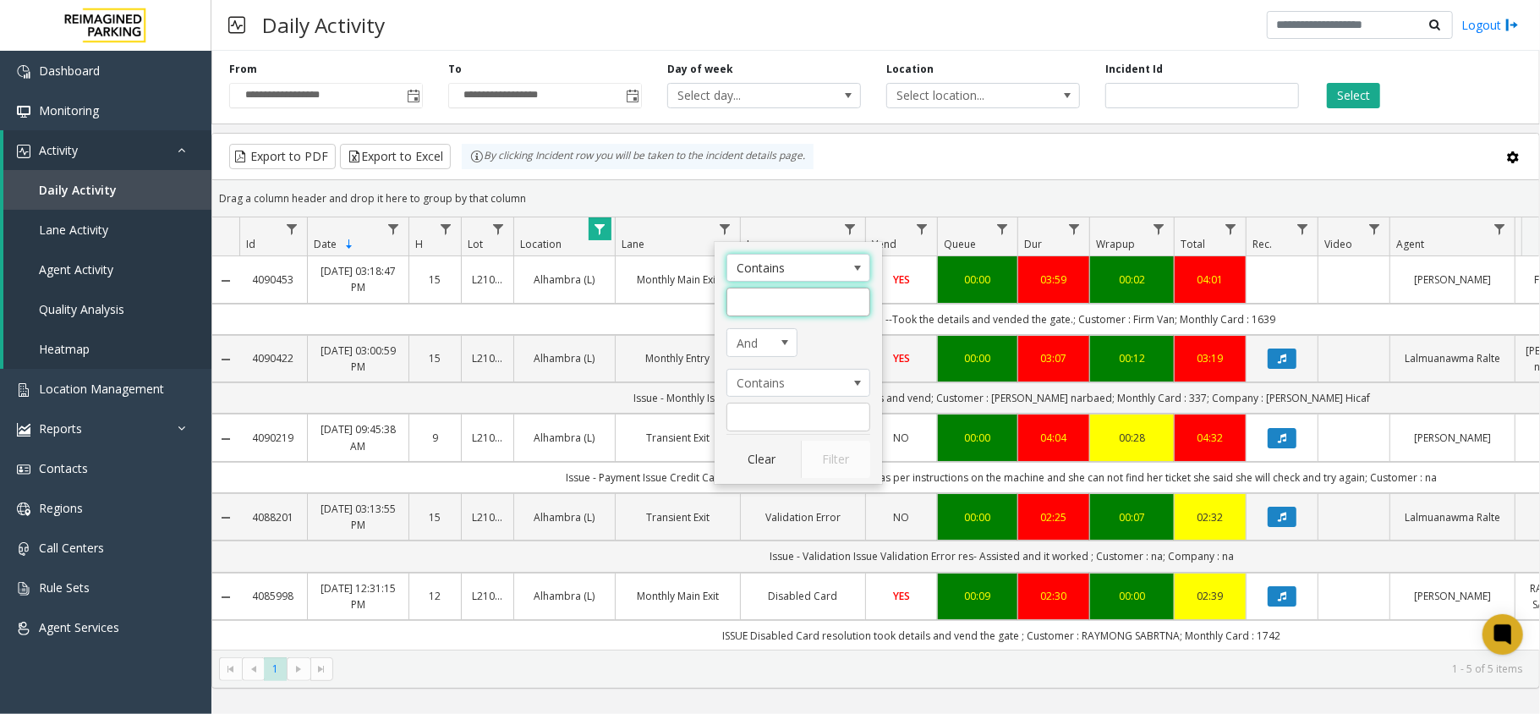
click at [748, 299] on input "Lane Filter" at bounding box center [798, 302] width 144 height 29
type input "*******"
click button "Filter" at bounding box center [835, 459] width 69 height 37
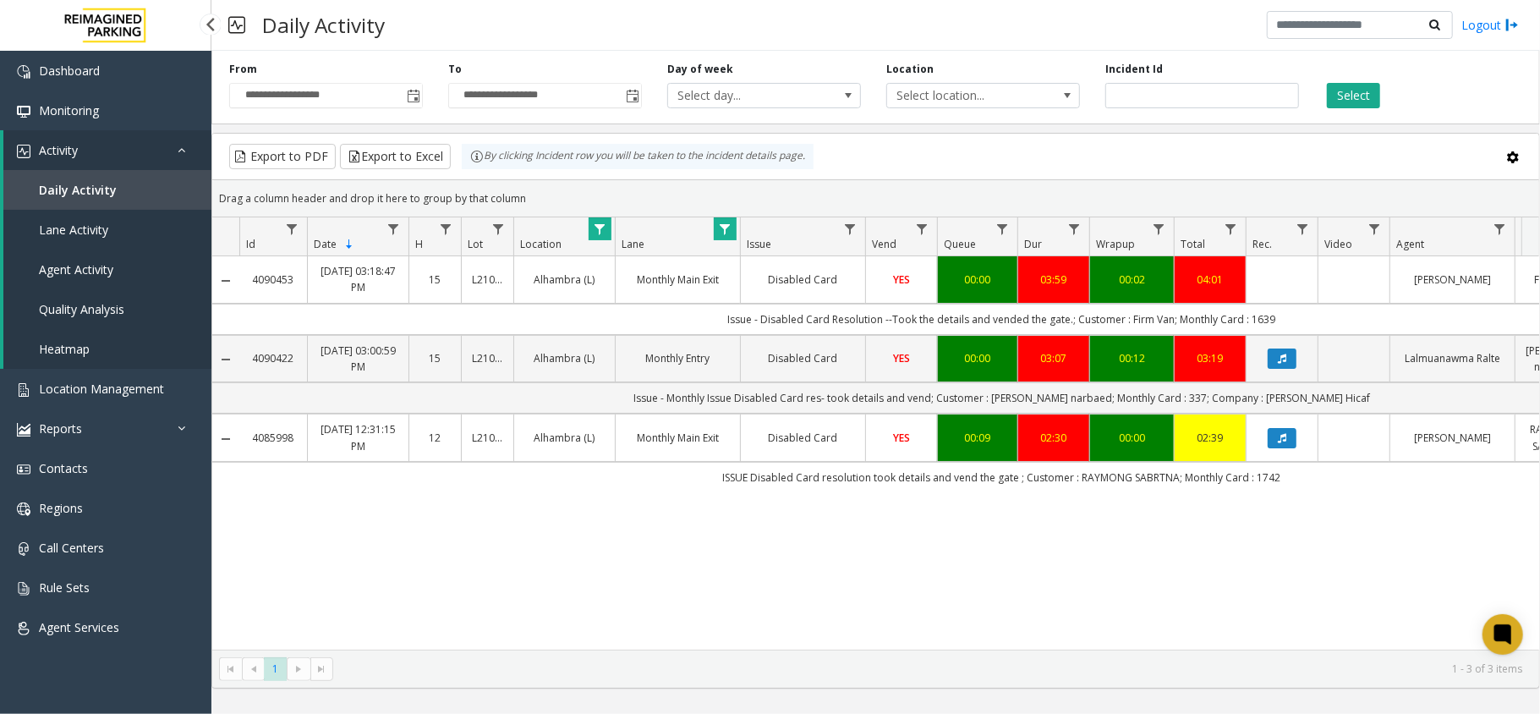
click at [167, 198] on link "Daily Activity" at bounding box center [107, 190] width 208 height 40
click at [600, 233] on span "Data table" at bounding box center [600, 229] width 14 height 14
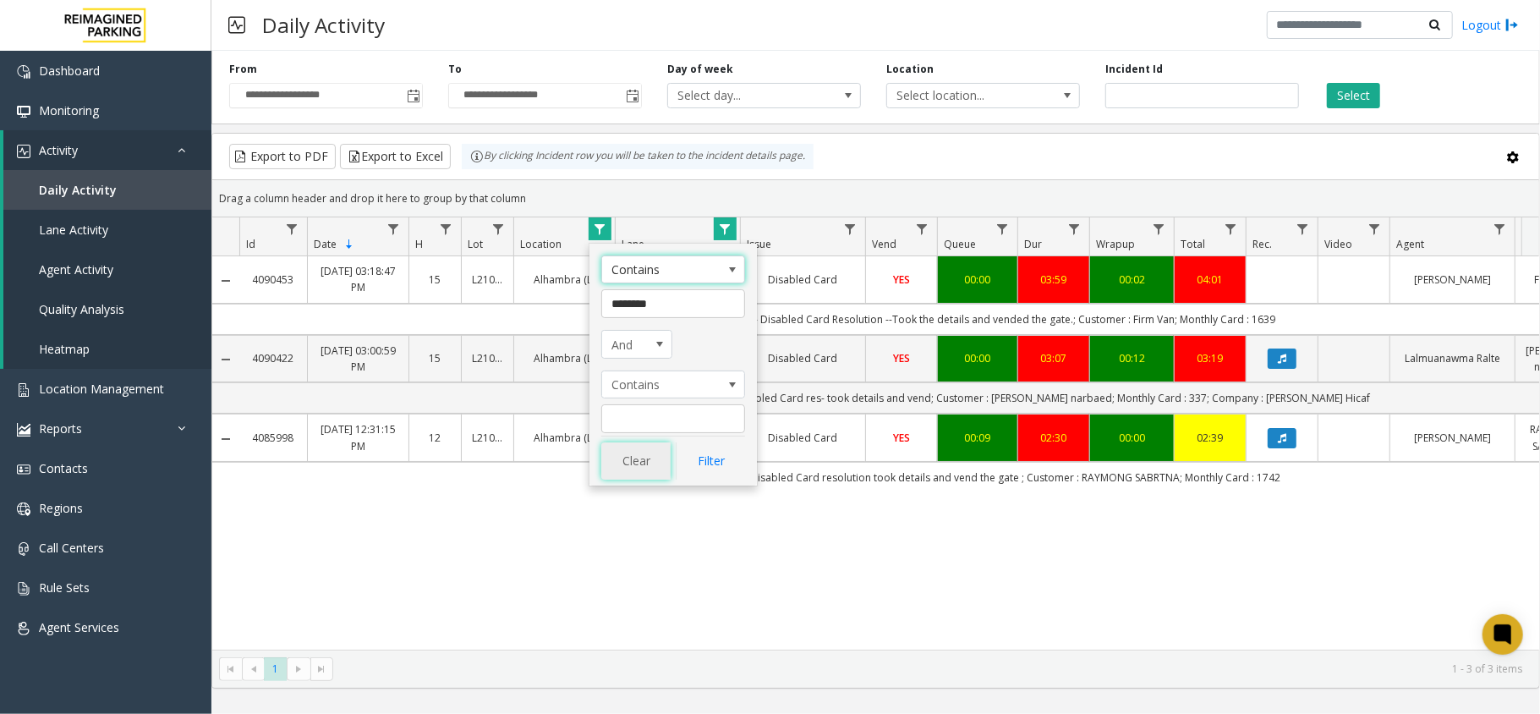
click at [646, 461] on button "Clear" at bounding box center [635, 460] width 69 height 37
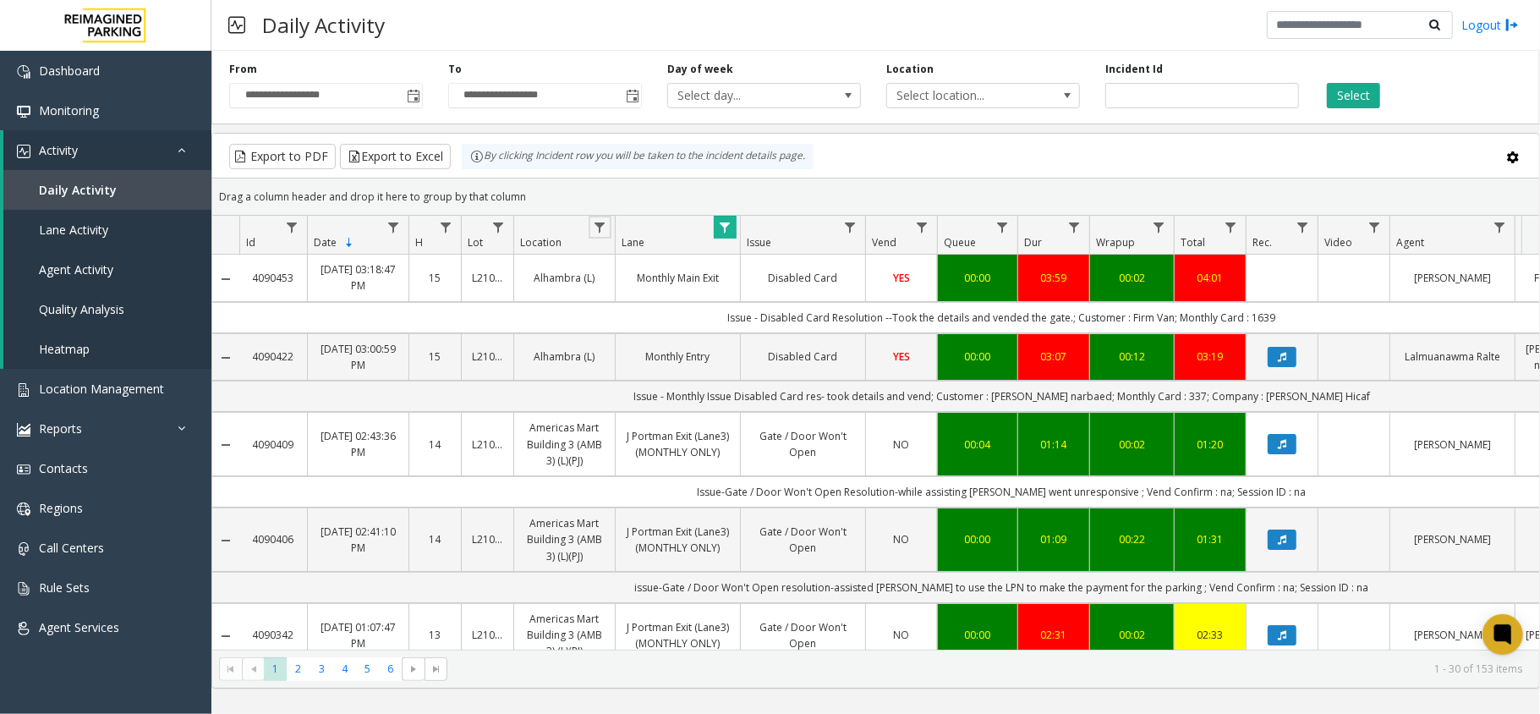
click at [731, 240] on th "Lane" at bounding box center [677, 235] width 125 height 39
click at [732, 241] on th "Lane" at bounding box center [677, 235] width 125 height 39
click at [728, 227] on span "Data table" at bounding box center [725, 228] width 14 height 14
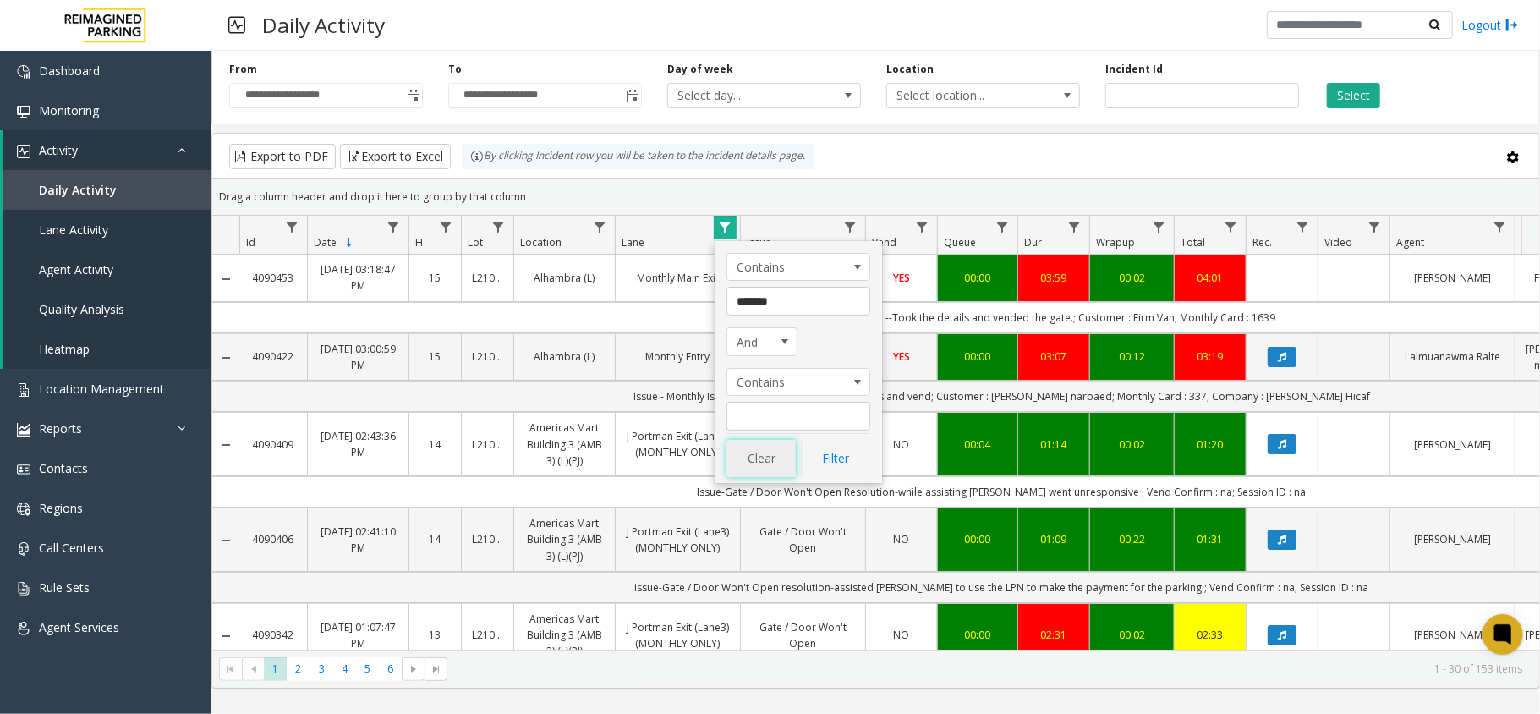
click at [758, 475] on button "Clear" at bounding box center [760, 458] width 69 height 37
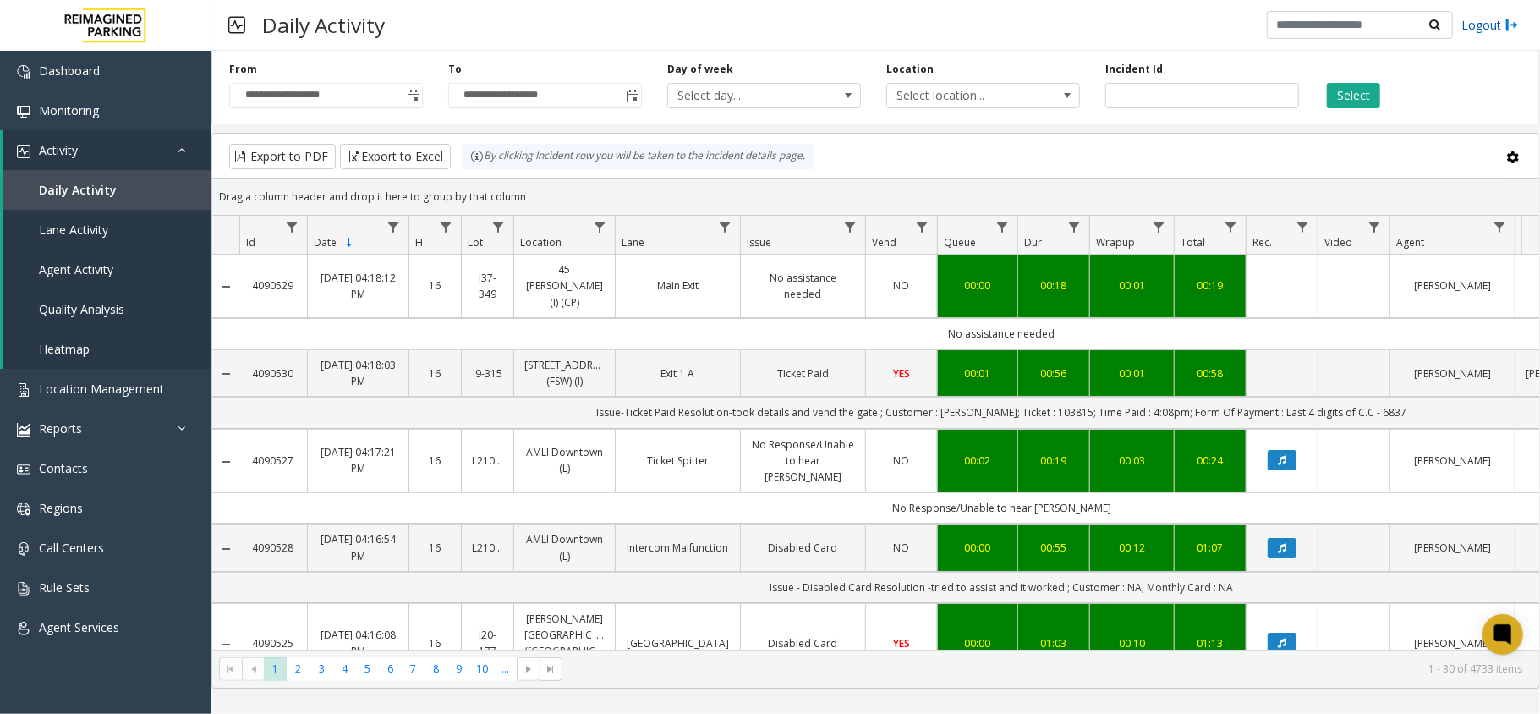
click at [1473, 21] on link "Logout" at bounding box center [1490, 25] width 58 height 18
